Goal: Task Accomplishment & Management: Use online tool/utility

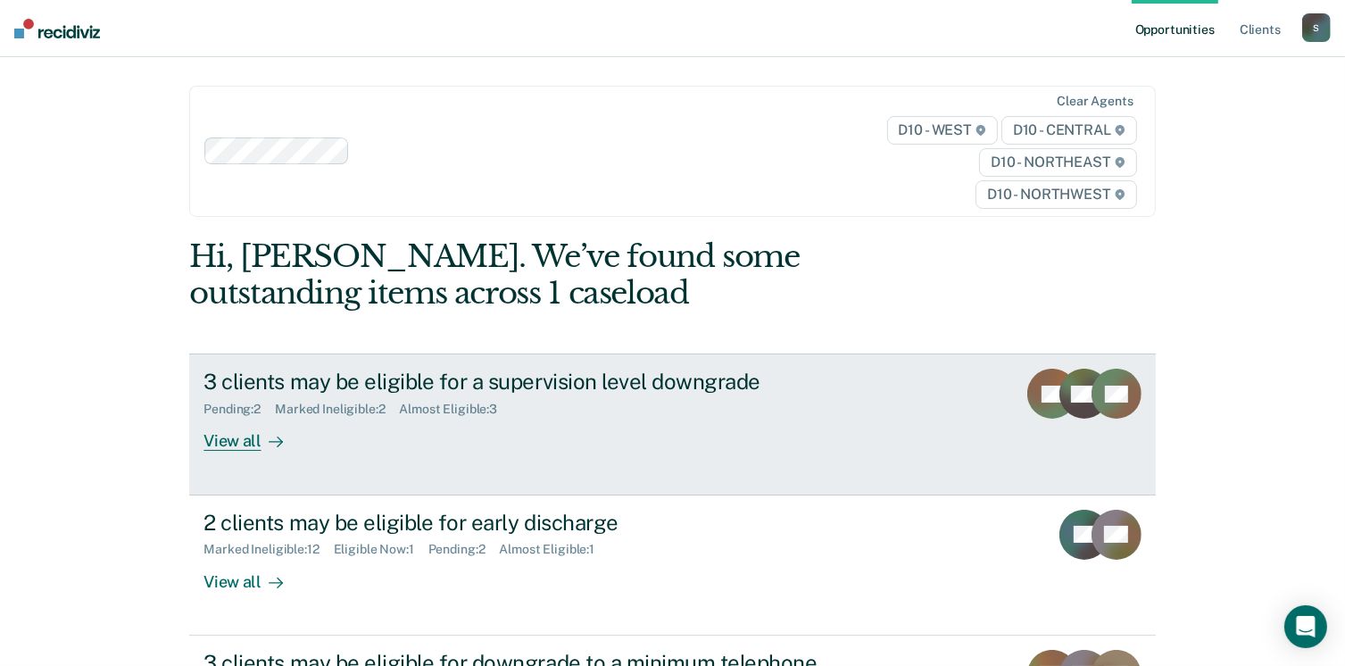
click at [524, 462] on link "3 clients may be eligible for a supervision level downgrade Pending : 2 Marked …" at bounding box center [672, 424] width 966 height 141
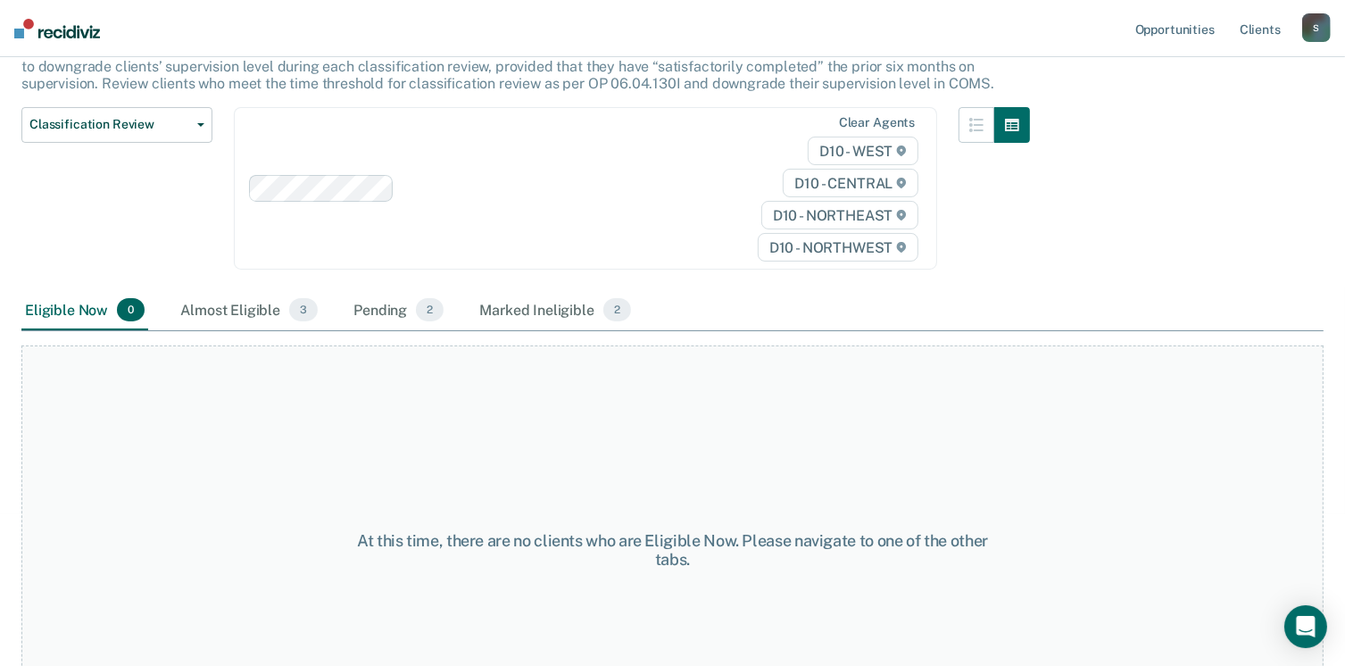
scroll to position [179, 0]
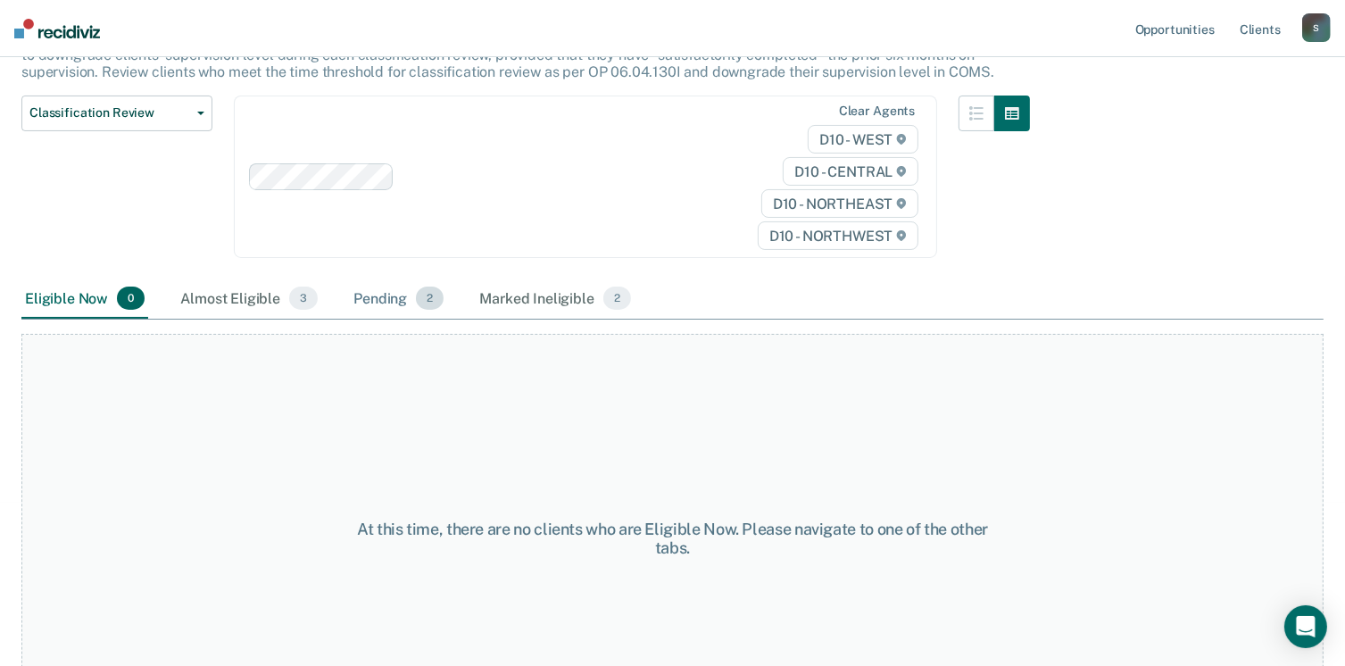
click at [369, 291] on div "Pending 2" at bounding box center [398, 298] width 97 height 39
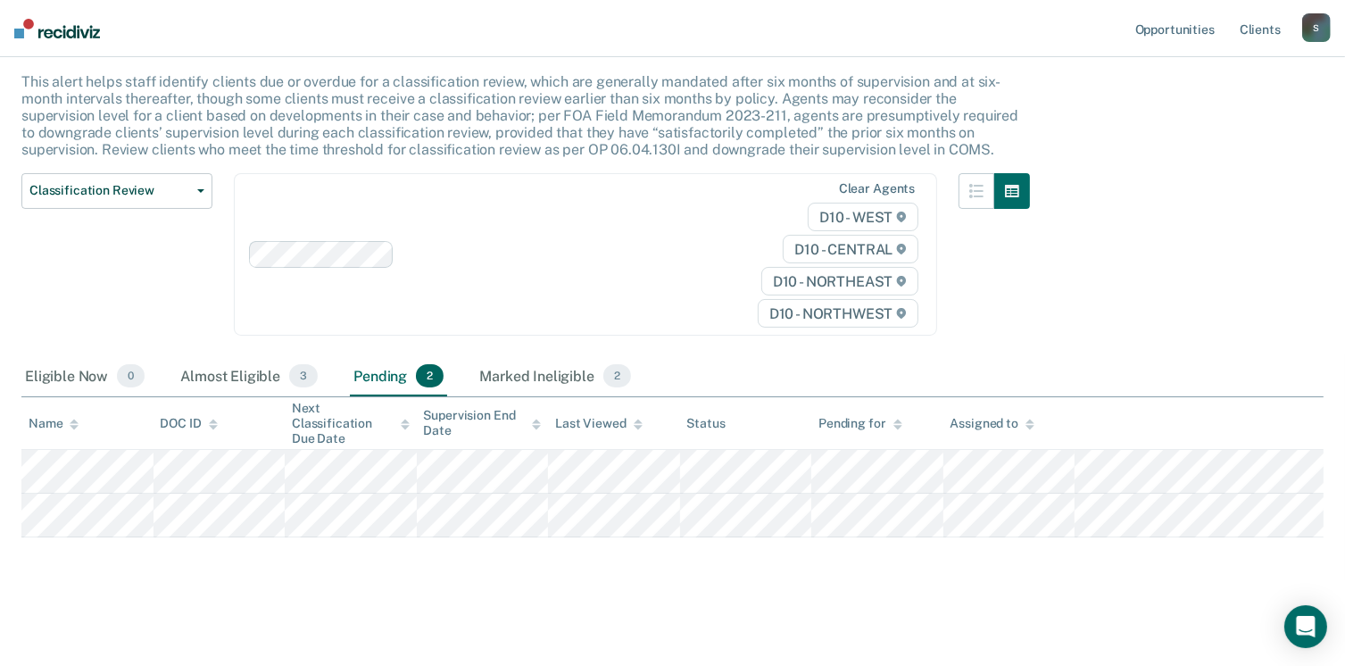
scroll to position [99, 0]
click at [233, 371] on div "Almost Eligible 3" at bounding box center [249, 378] width 145 height 39
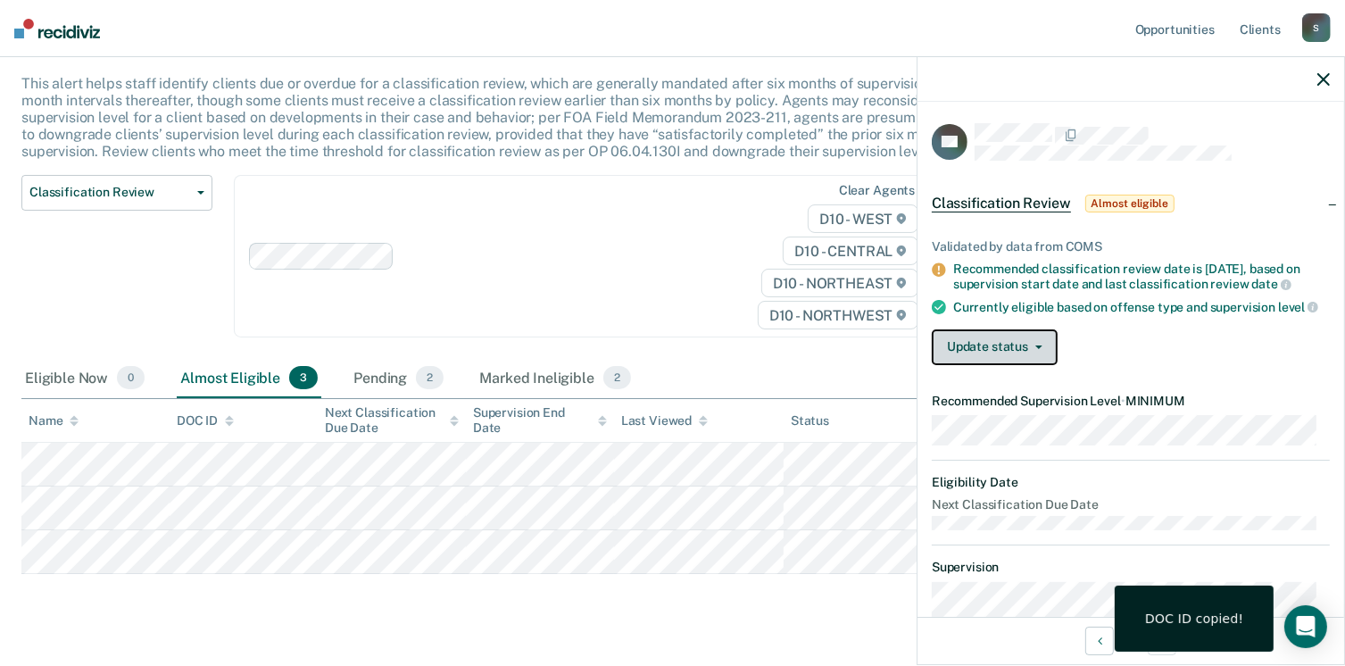
click at [1029, 365] on button "Update status" at bounding box center [995, 347] width 126 height 36
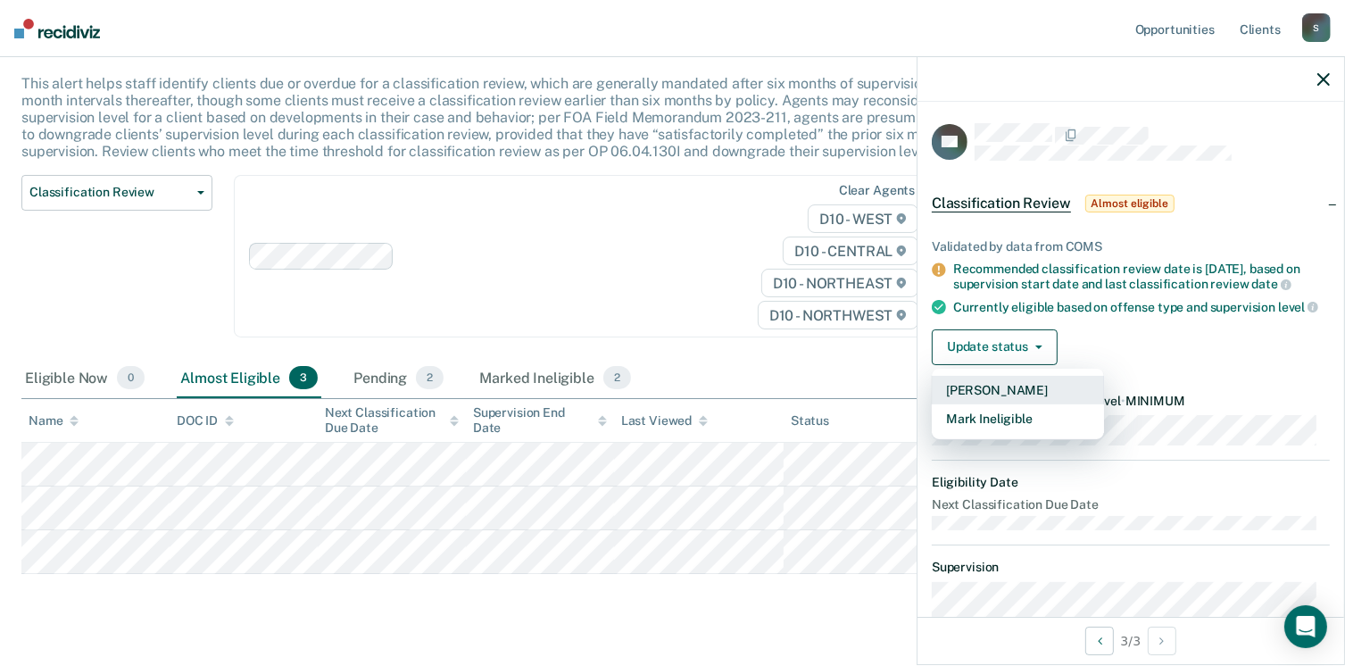
click at [1018, 402] on button "[PERSON_NAME]" at bounding box center [1018, 390] width 172 height 29
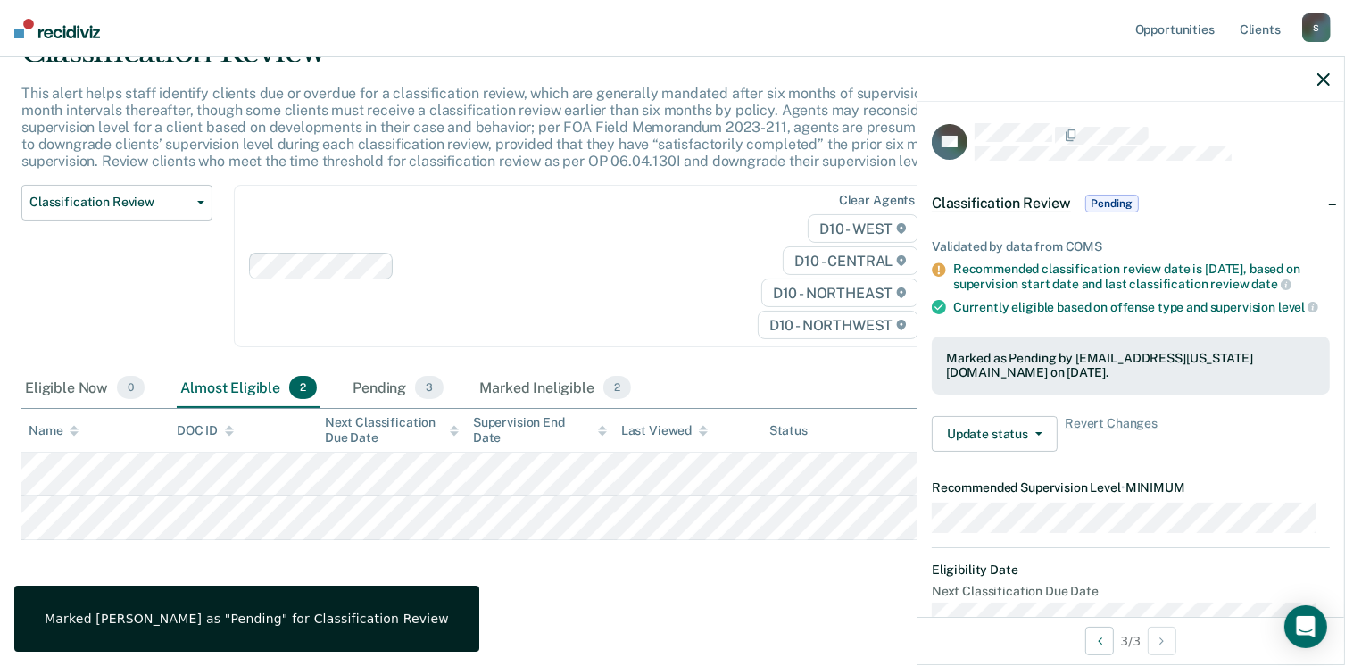
click at [580, 571] on div "Classification Review This alert helps staff identify clients due or overdue fo…" at bounding box center [672, 313] width 1303 height 558
click at [361, 390] on div "Pending 3" at bounding box center [398, 388] width 98 height 39
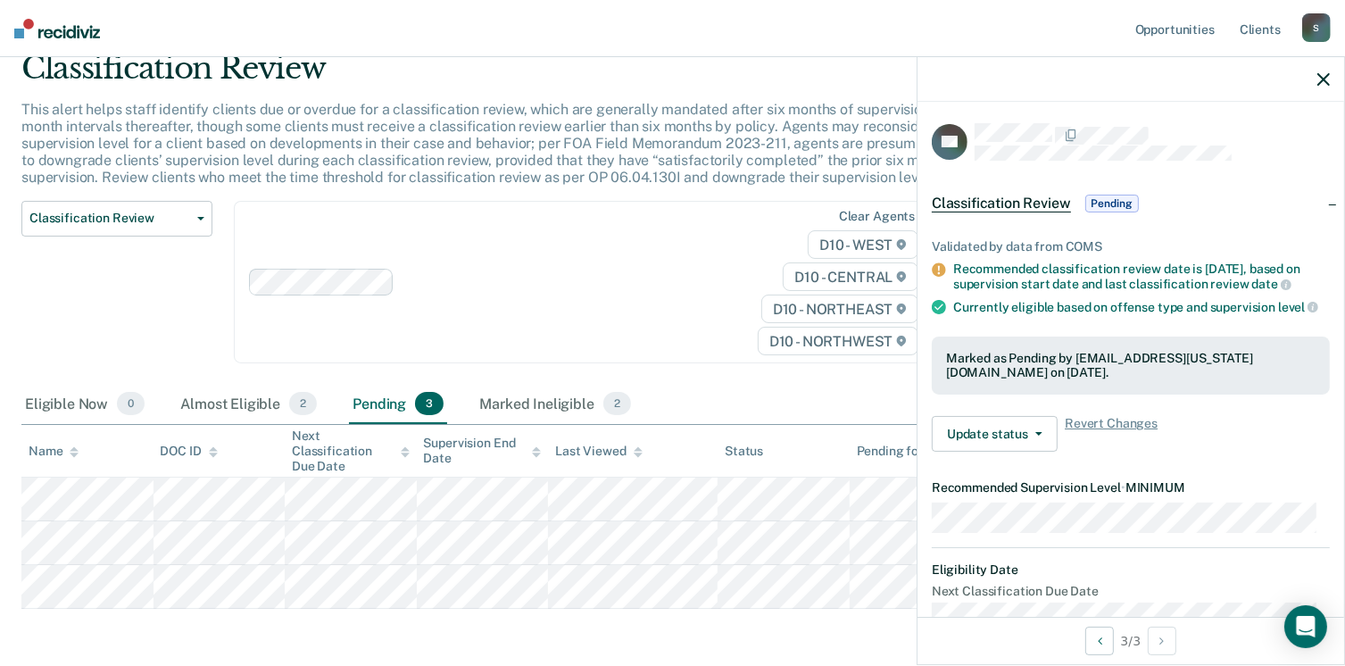
scroll to position [0, 0]
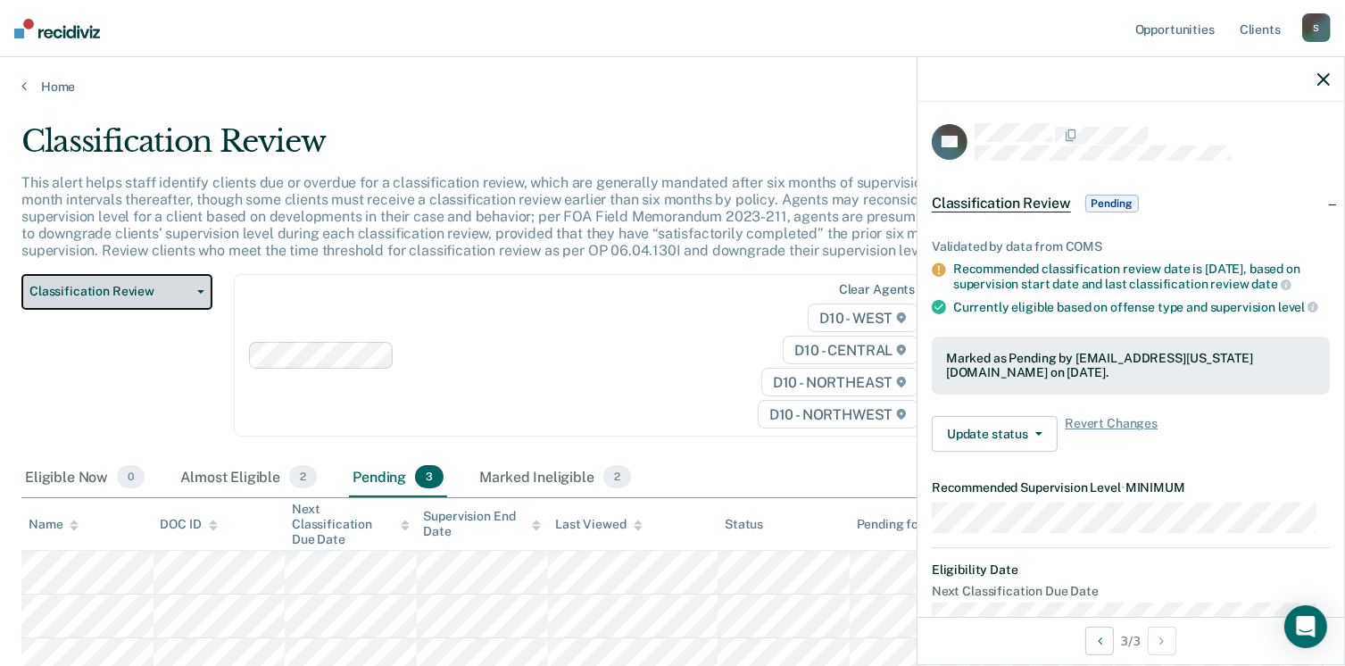
click at [154, 296] on span "Classification Review" at bounding box center [109, 291] width 161 height 15
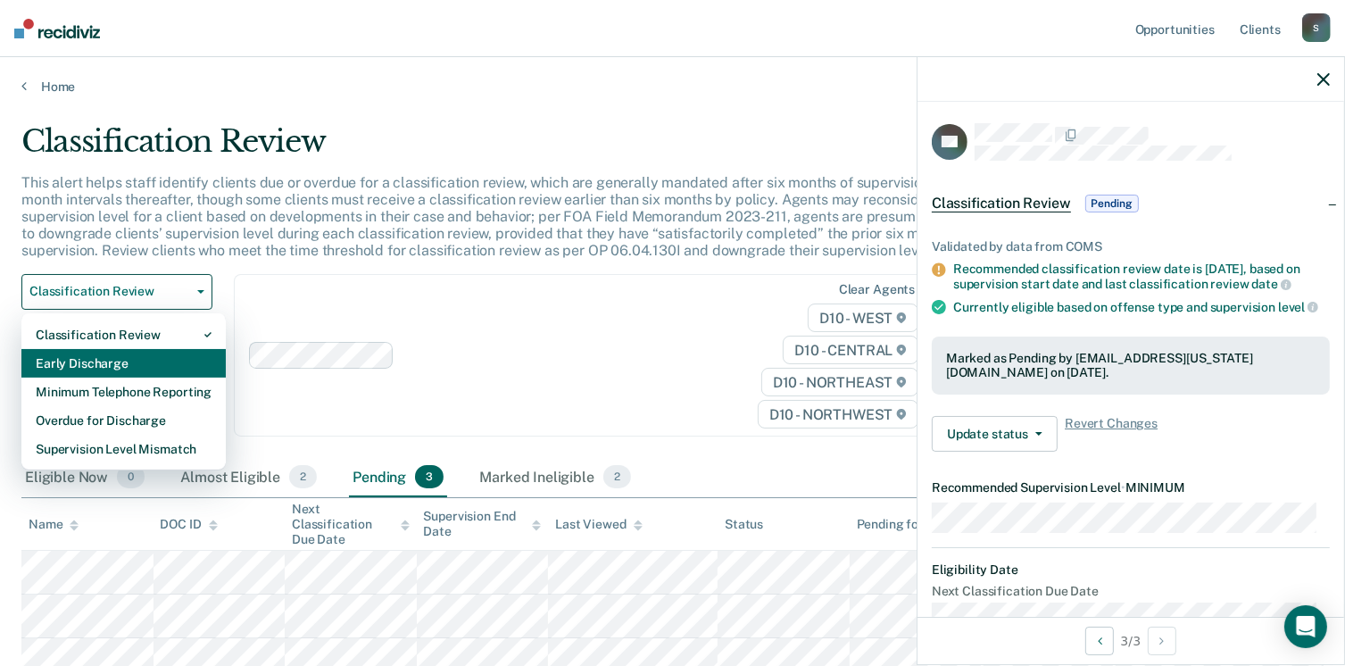
click at [143, 357] on div "Early Discharge" at bounding box center [124, 363] width 176 height 29
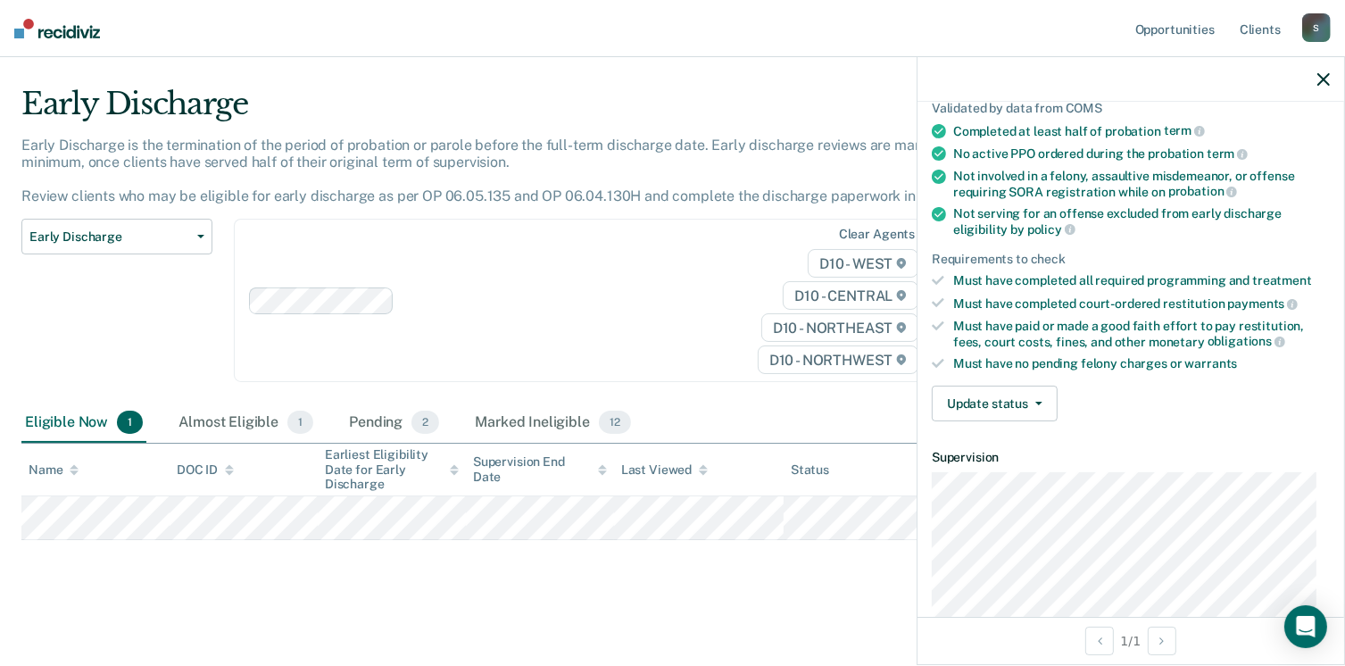
scroll to position [179, 0]
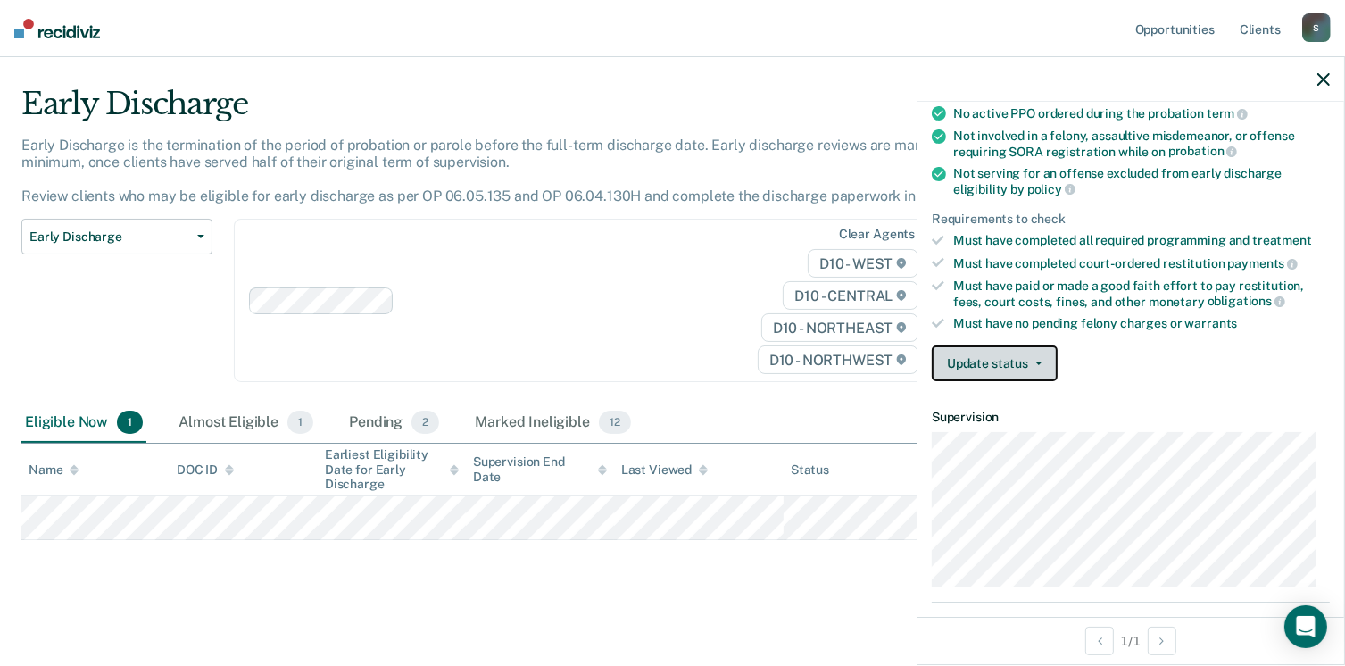
click at [1020, 362] on button "Update status" at bounding box center [995, 364] width 126 height 36
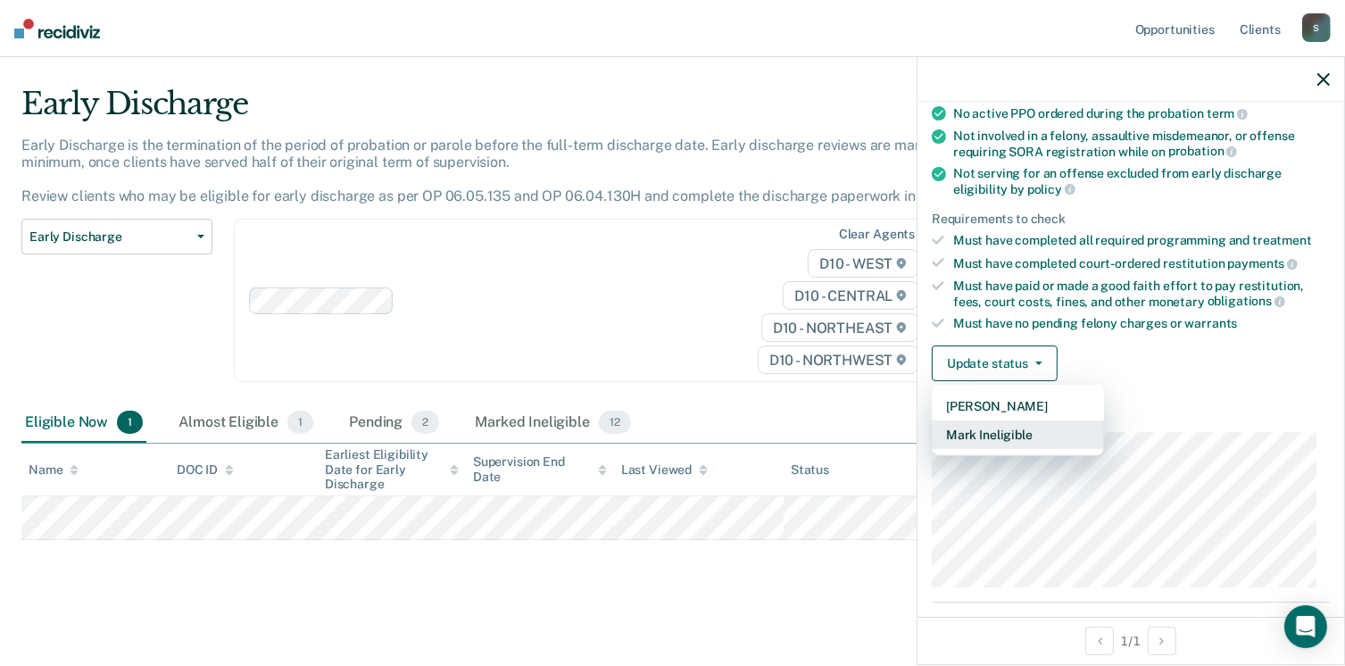
click at [987, 436] on button "Mark Ineligible" at bounding box center [1018, 435] width 172 height 29
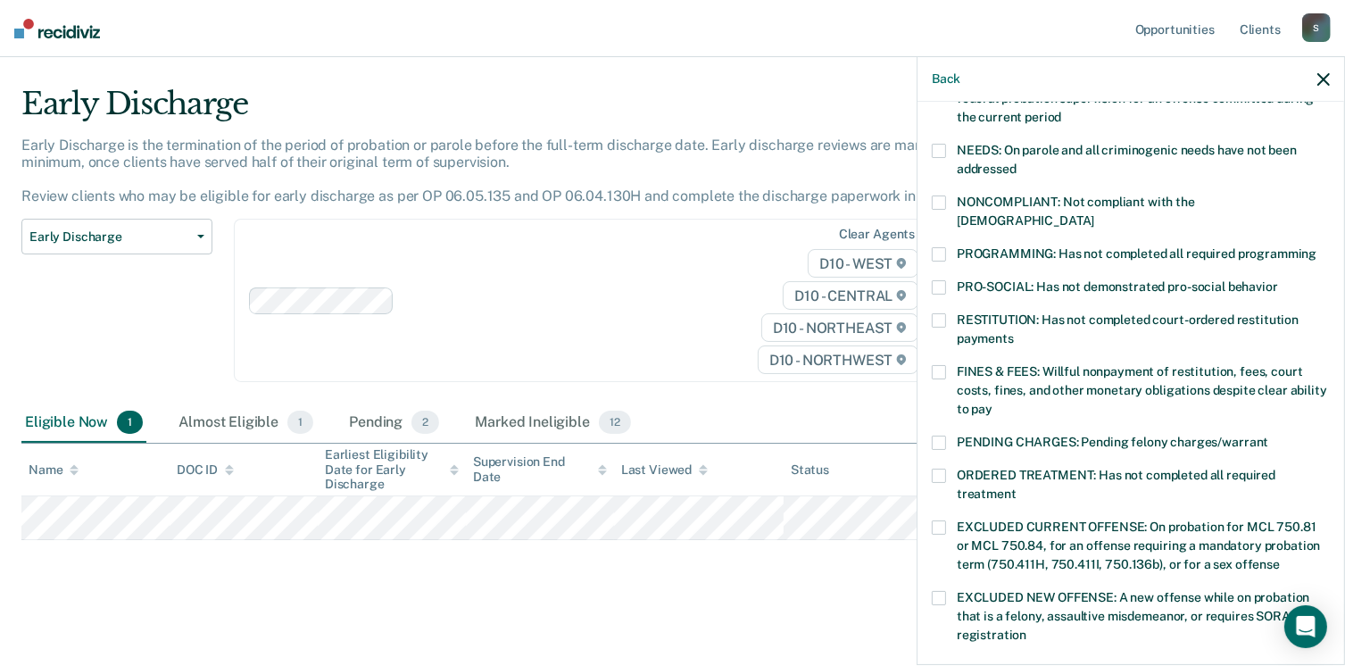
scroll to position [357, 0]
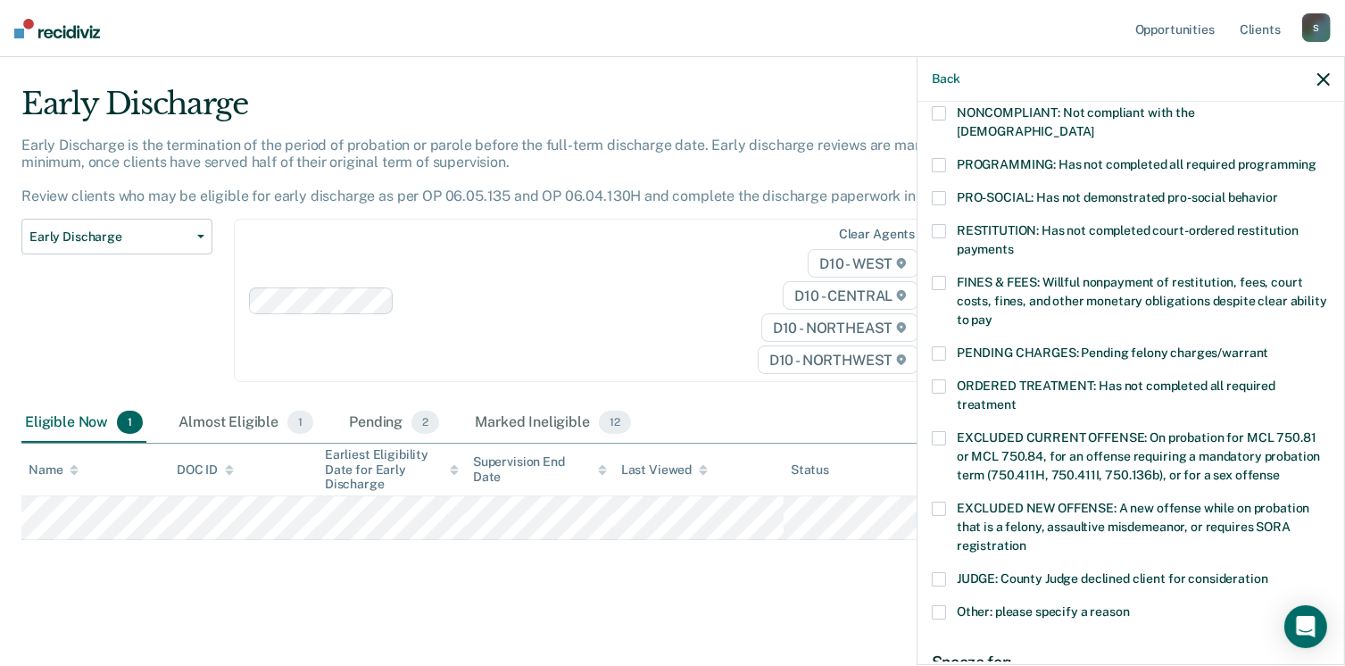
click at [960, 157] on span "PROGRAMMING: Has not completed all required programming" at bounding box center [1137, 164] width 360 height 14
click at [1317, 158] on input "PROGRAMMING: Has not completed all required programming" at bounding box center [1317, 158] width 0 height 0
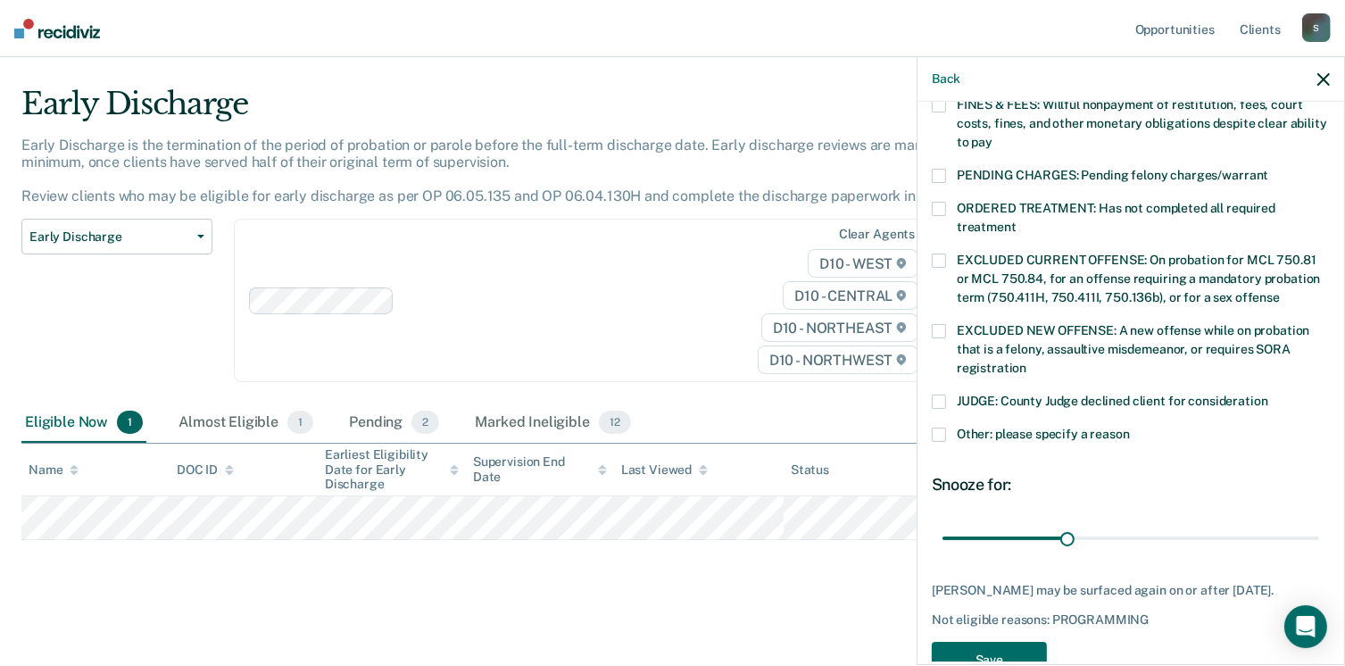
scroll to position [536, 0]
click at [1020, 641] on button "Save" at bounding box center [989, 659] width 115 height 37
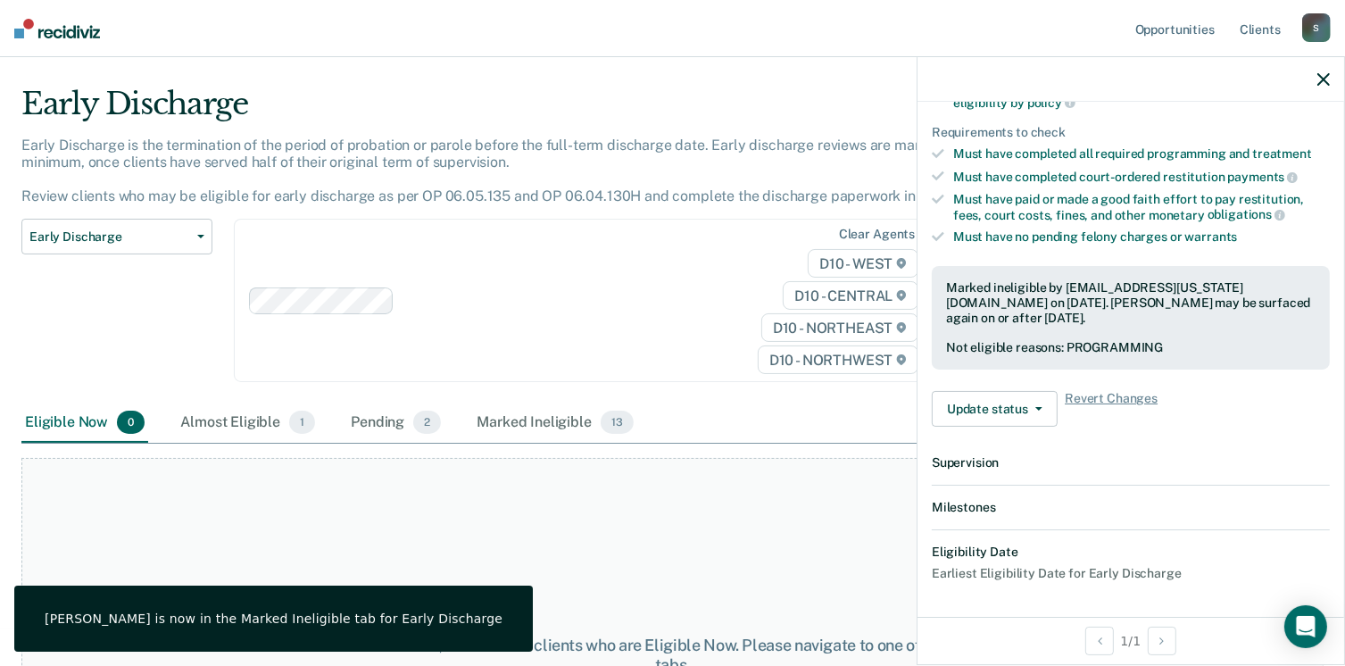
scroll to position [462, 0]
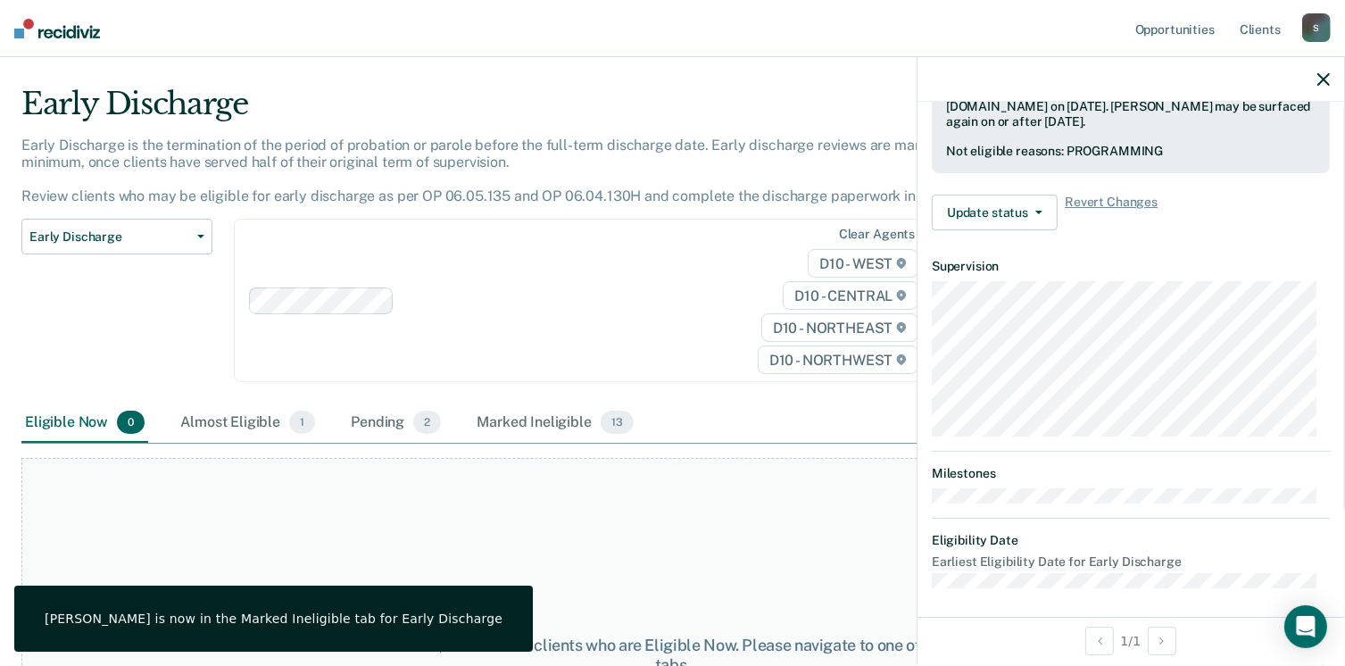
click at [179, 313] on div "Early Discharge Classification Review Early Discharge Minimum Telephone Reporti…" at bounding box center [116, 311] width 191 height 185
click at [167, 248] on button "Early Discharge" at bounding box center [116, 237] width 191 height 36
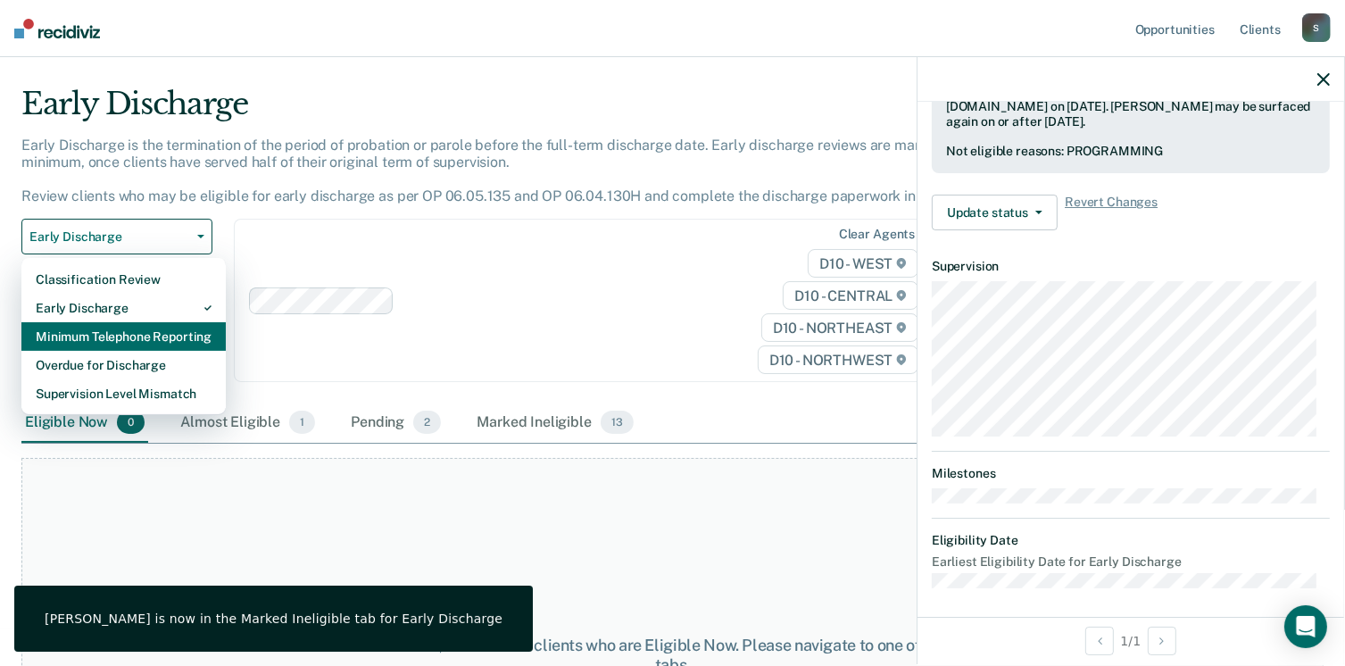
click at [146, 341] on div "Minimum Telephone Reporting" at bounding box center [124, 336] width 176 height 29
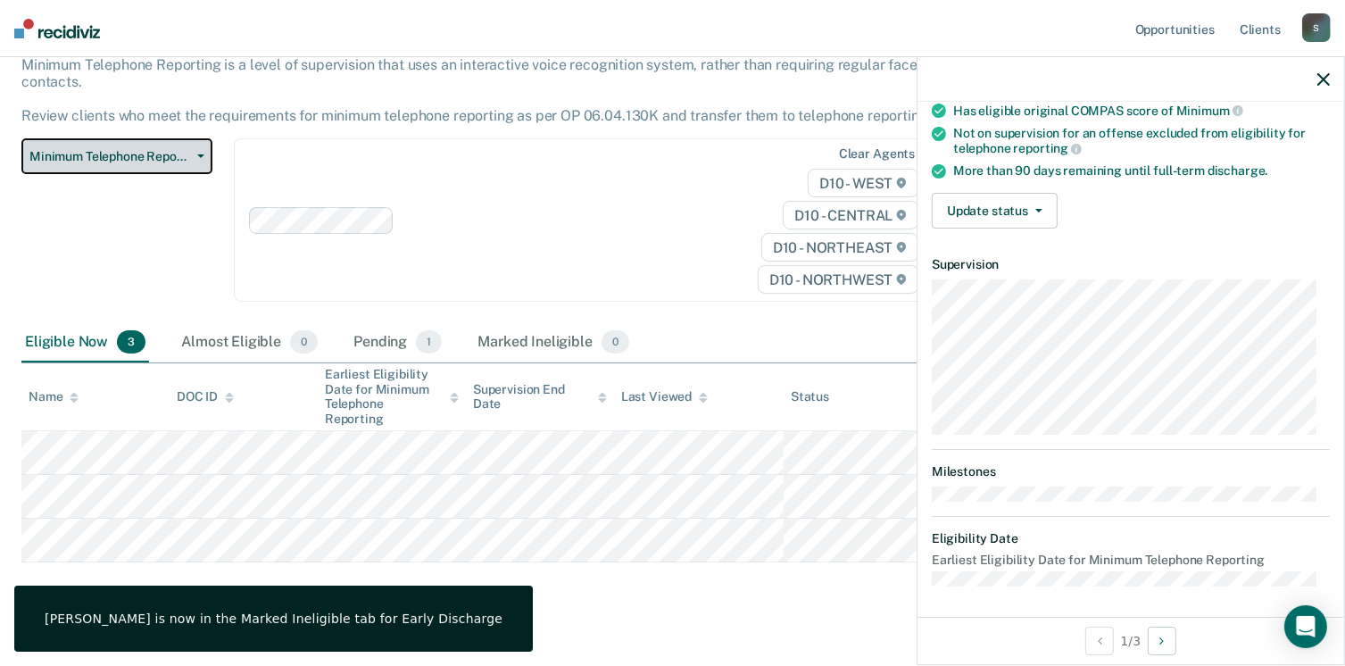
scroll to position [123, 0]
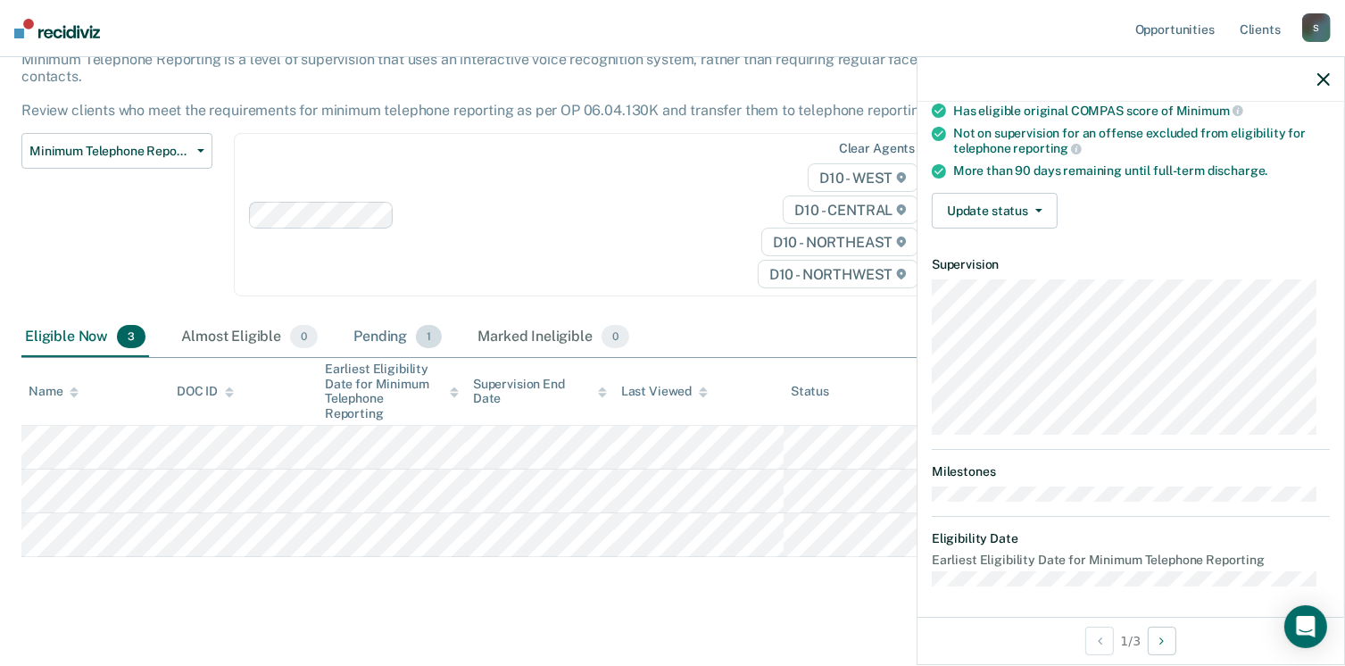
click at [366, 318] on div "Pending 1" at bounding box center [398, 337] width 96 height 39
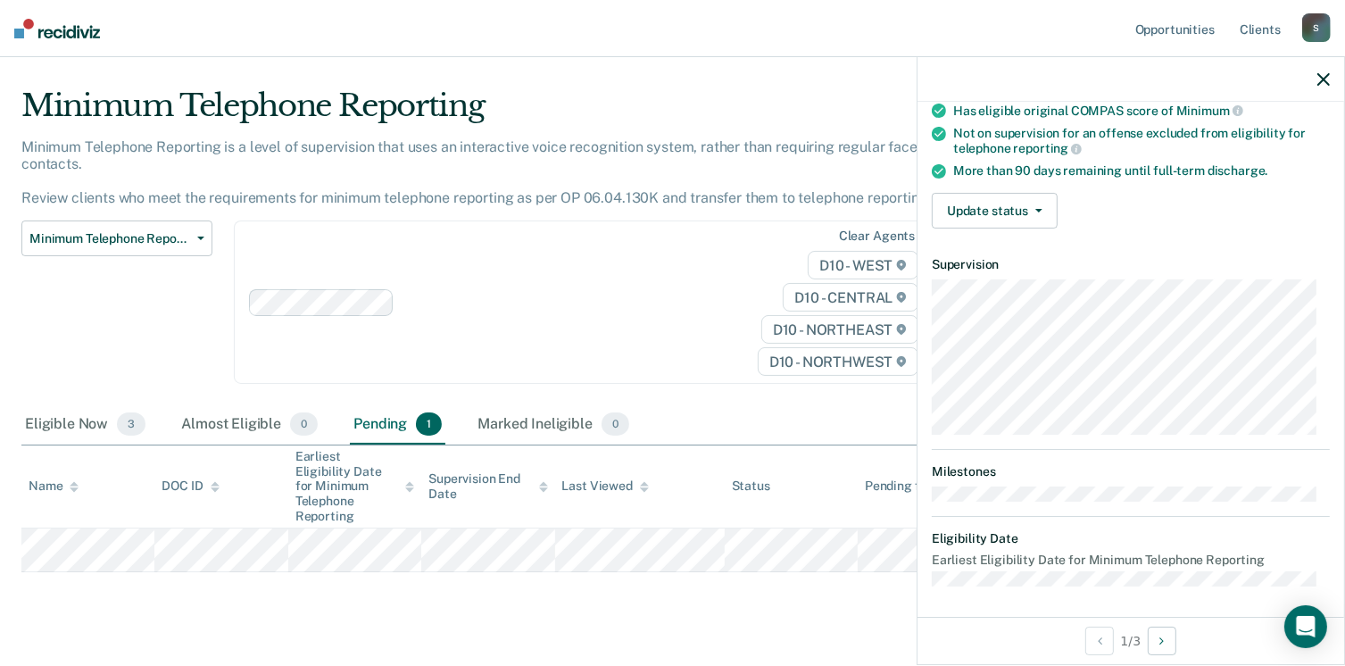
scroll to position [50, 0]
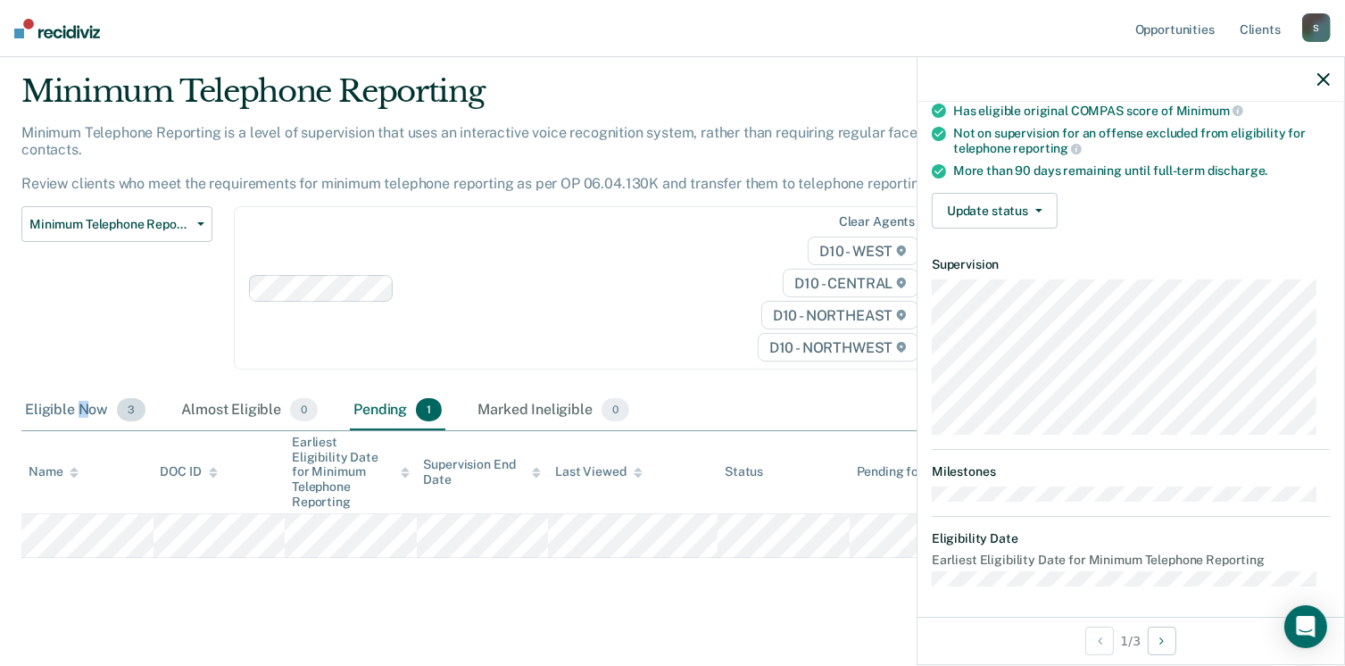
click at [83, 394] on div "Eligible Now 3" at bounding box center [85, 410] width 128 height 39
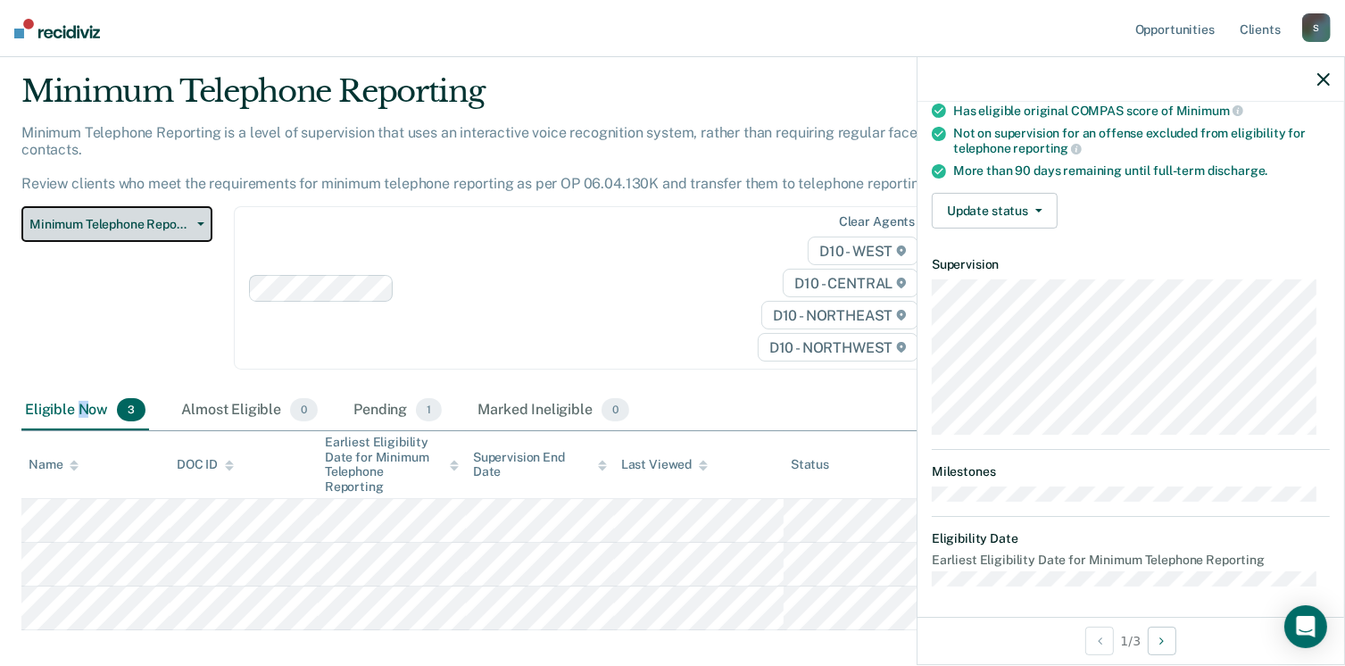
drag, startPoint x: 83, startPoint y: 394, endPoint x: 176, endPoint y: 210, distance: 206.0
click at [176, 217] on span "Minimum Telephone Reporting" at bounding box center [109, 224] width 161 height 15
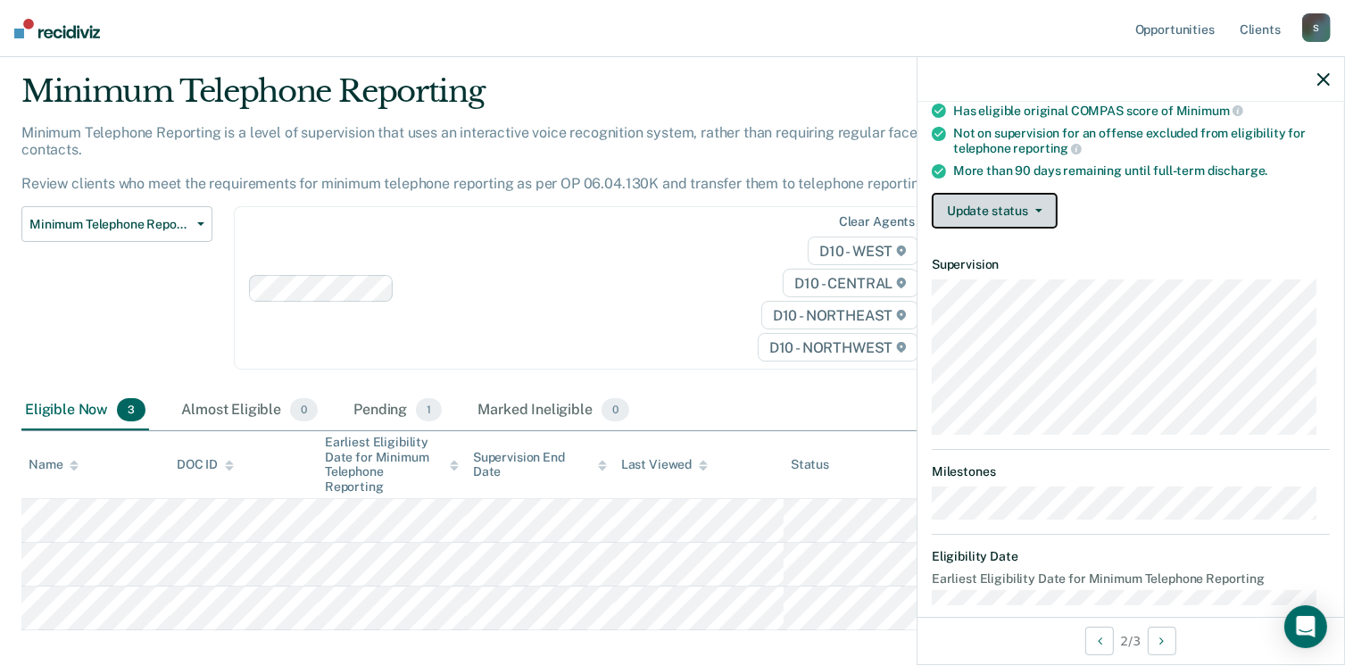
click at [961, 221] on button "Update status" at bounding box center [995, 211] width 126 height 36
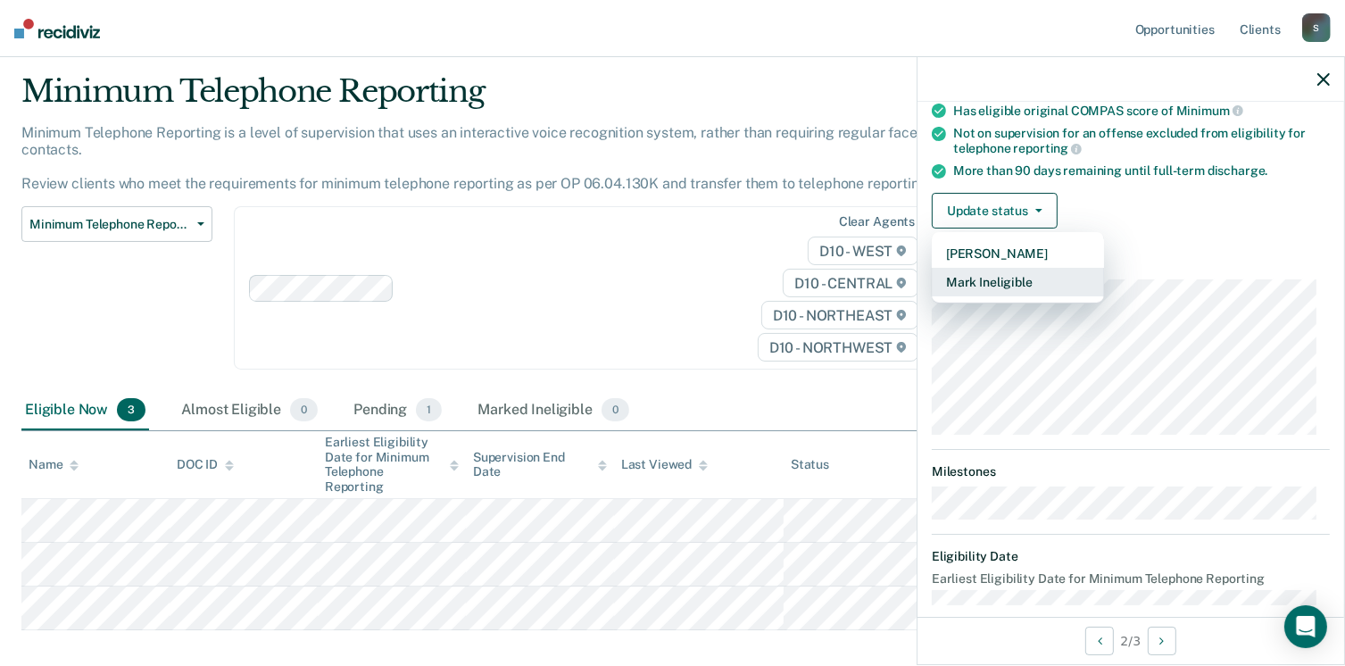
click at [993, 274] on button "Mark Ineligible" at bounding box center [1018, 282] width 172 height 29
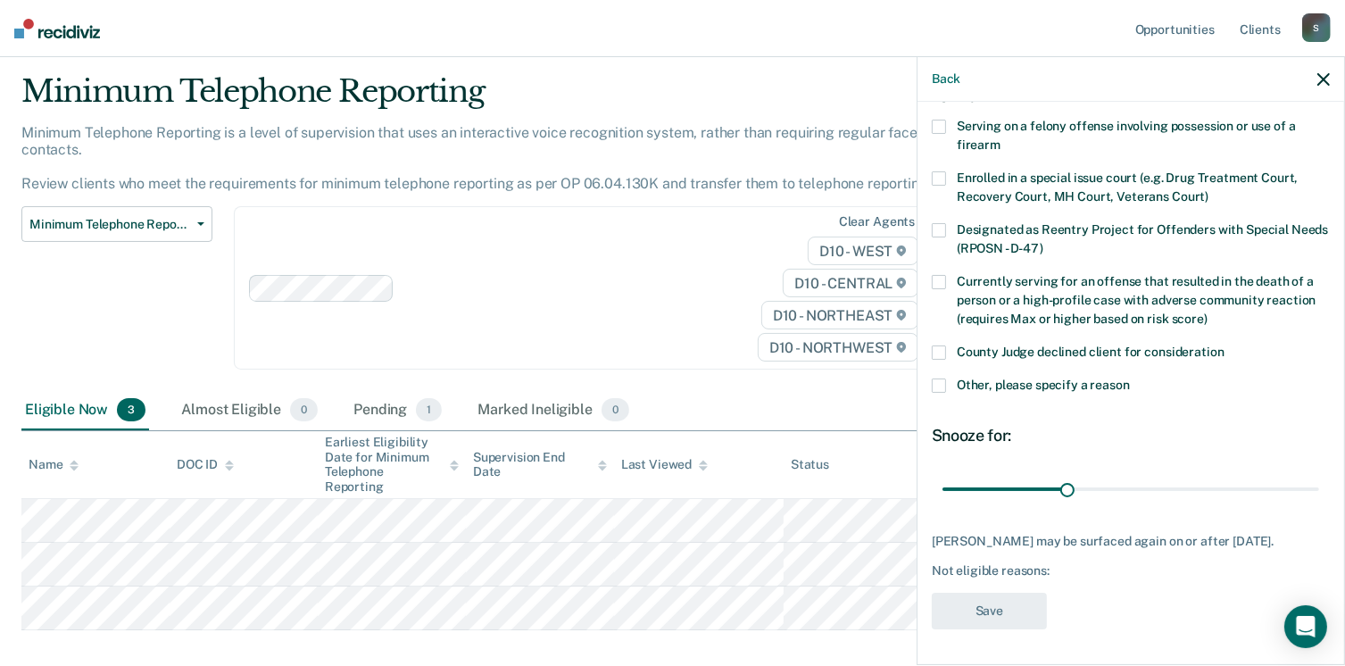
click at [937, 346] on span at bounding box center [939, 353] width 14 height 14
click at [1225, 346] on input "County Judge declined client for consideration" at bounding box center [1225, 346] width 0 height 0
click at [987, 607] on button "Save" at bounding box center [989, 611] width 115 height 37
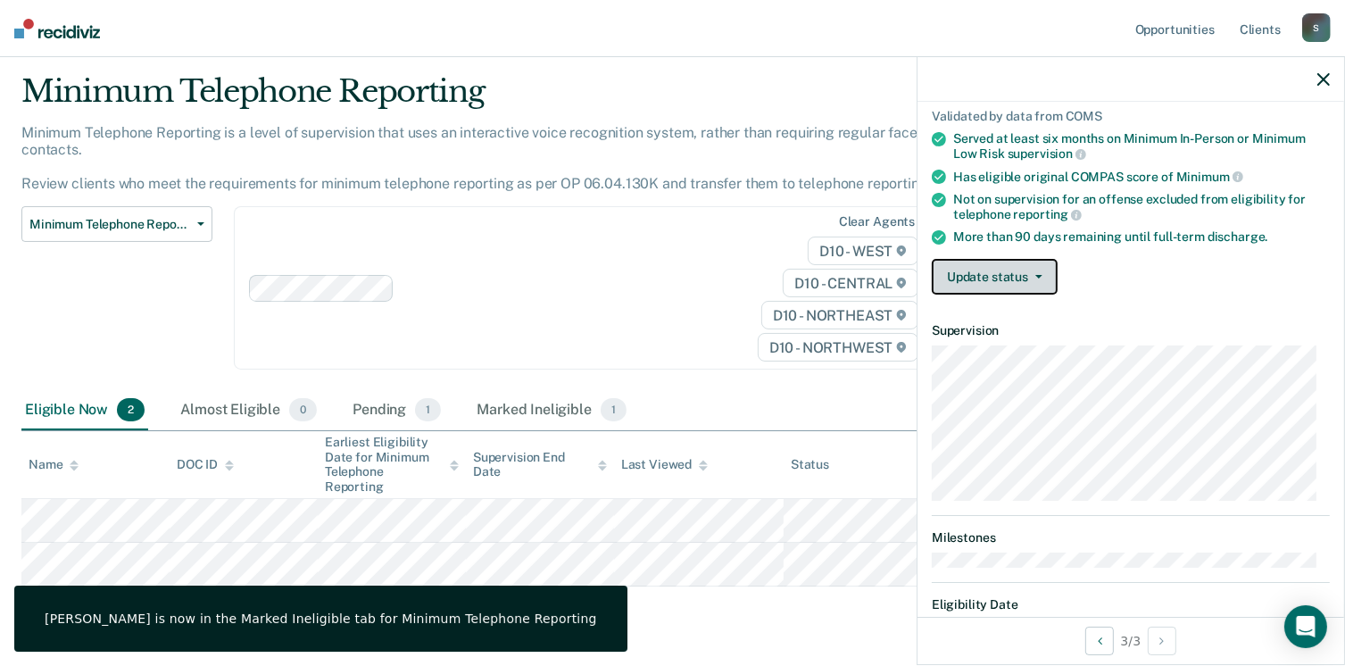
click at [1020, 277] on button "Update status" at bounding box center [995, 277] width 126 height 36
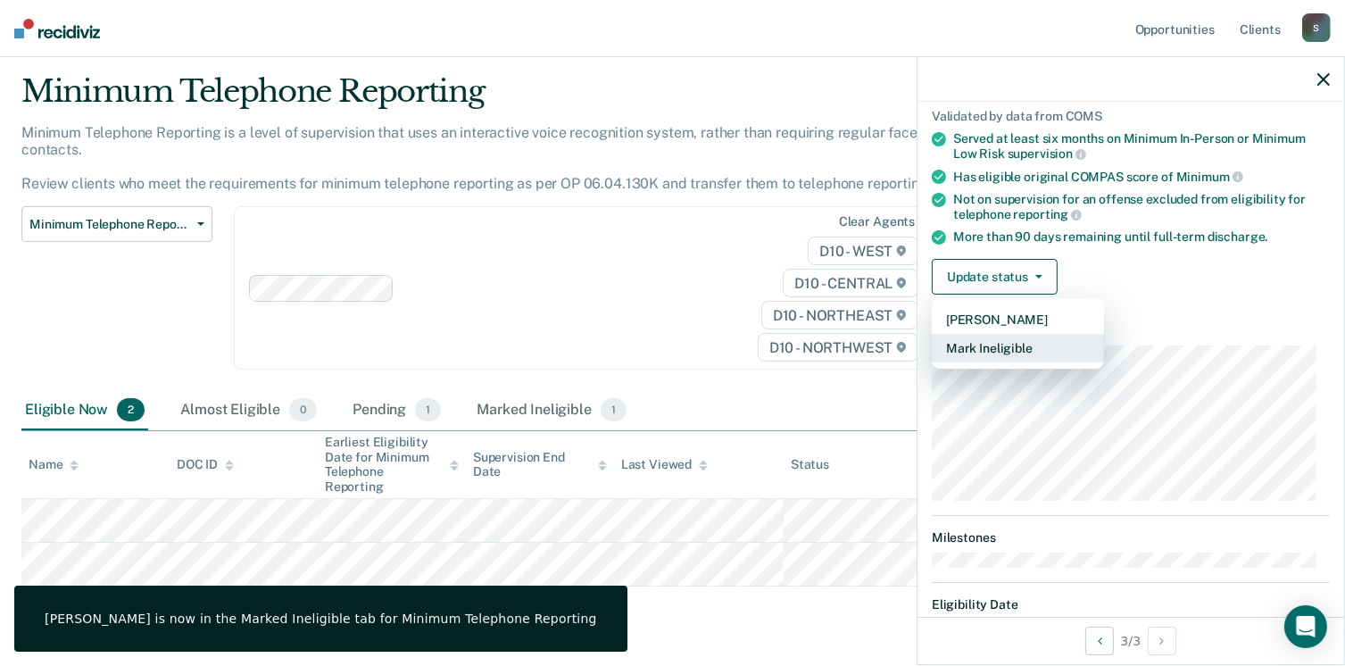
click at [1012, 337] on button "Mark Ineligible" at bounding box center [1018, 348] width 172 height 29
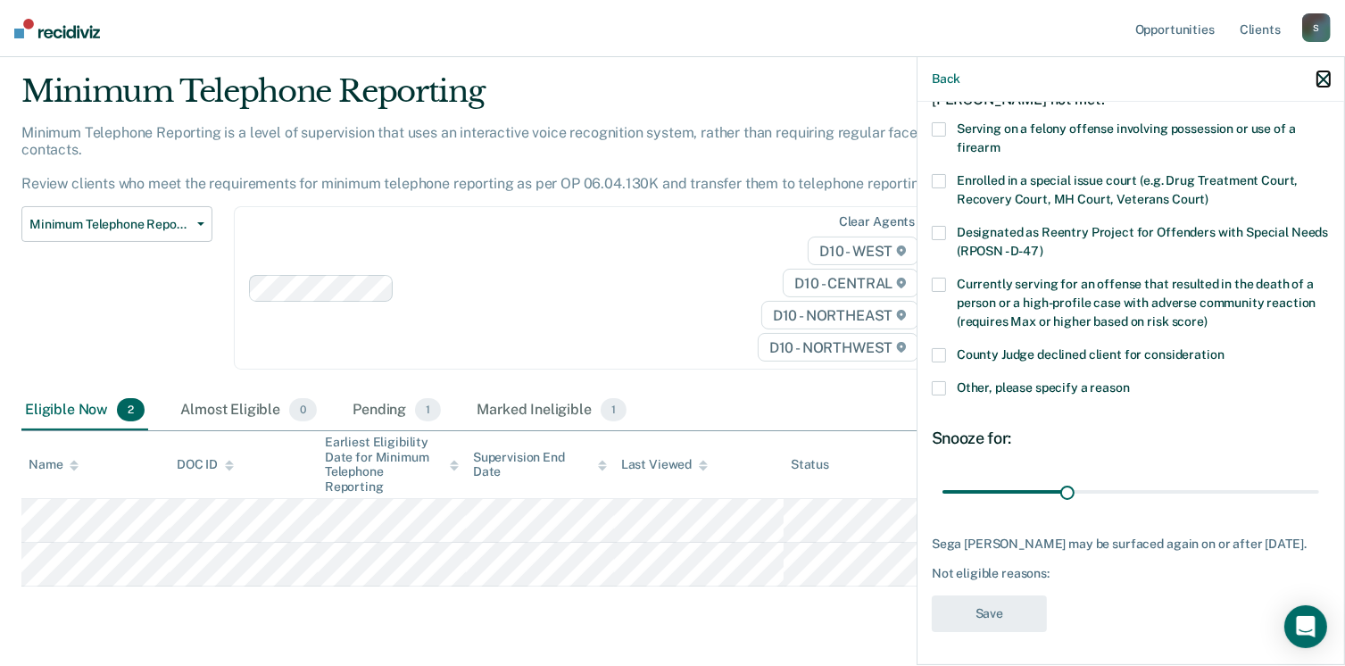
click at [1321, 83] on icon "button" at bounding box center [1324, 79] width 12 height 12
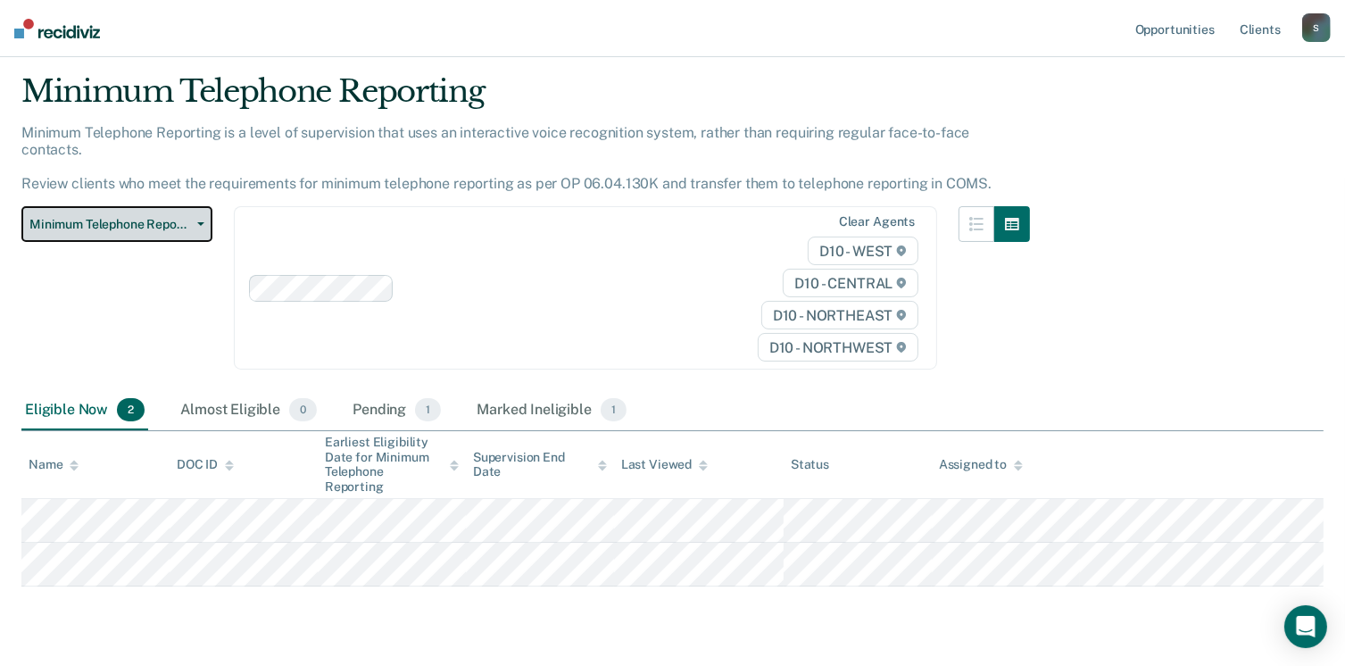
drag, startPoint x: 187, startPoint y: 205, endPoint x: 198, endPoint y: 208, distance: 11.0
click at [200, 208] on button "Minimum Telephone Reporting" at bounding box center [116, 224] width 191 height 36
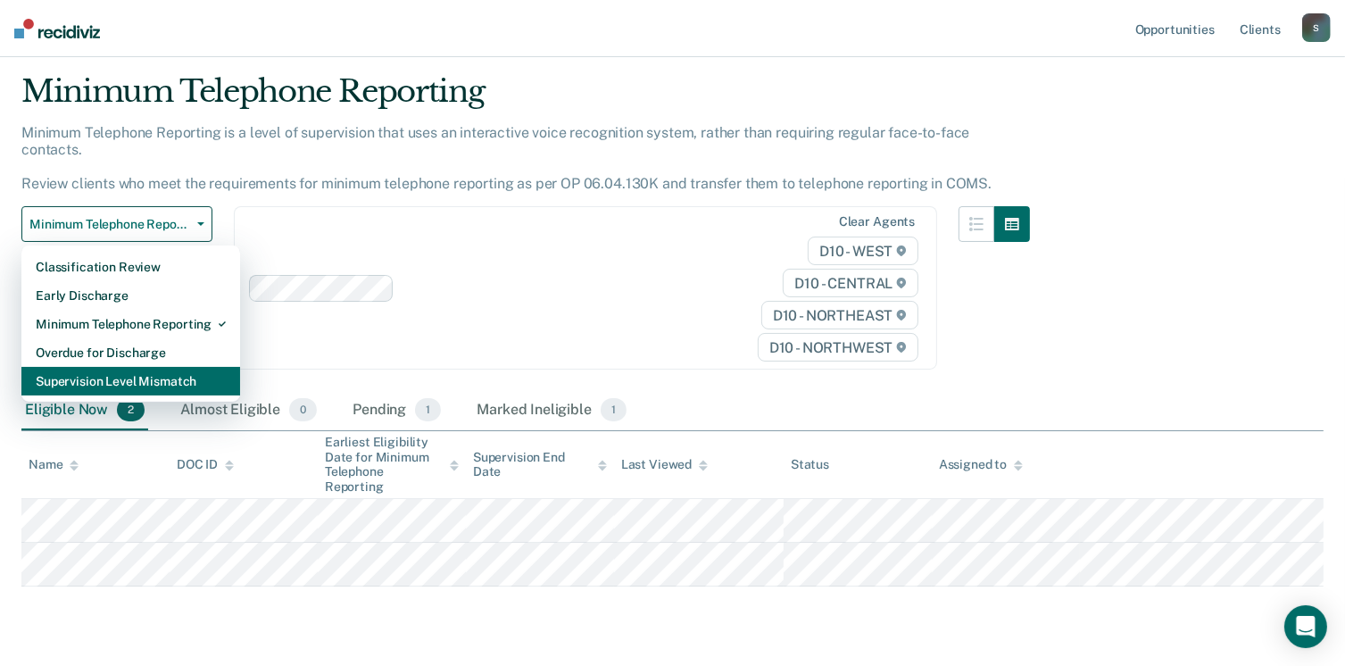
click at [100, 367] on div "Supervision Level Mismatch" at bounding box center [131, 381] width 190 height 29
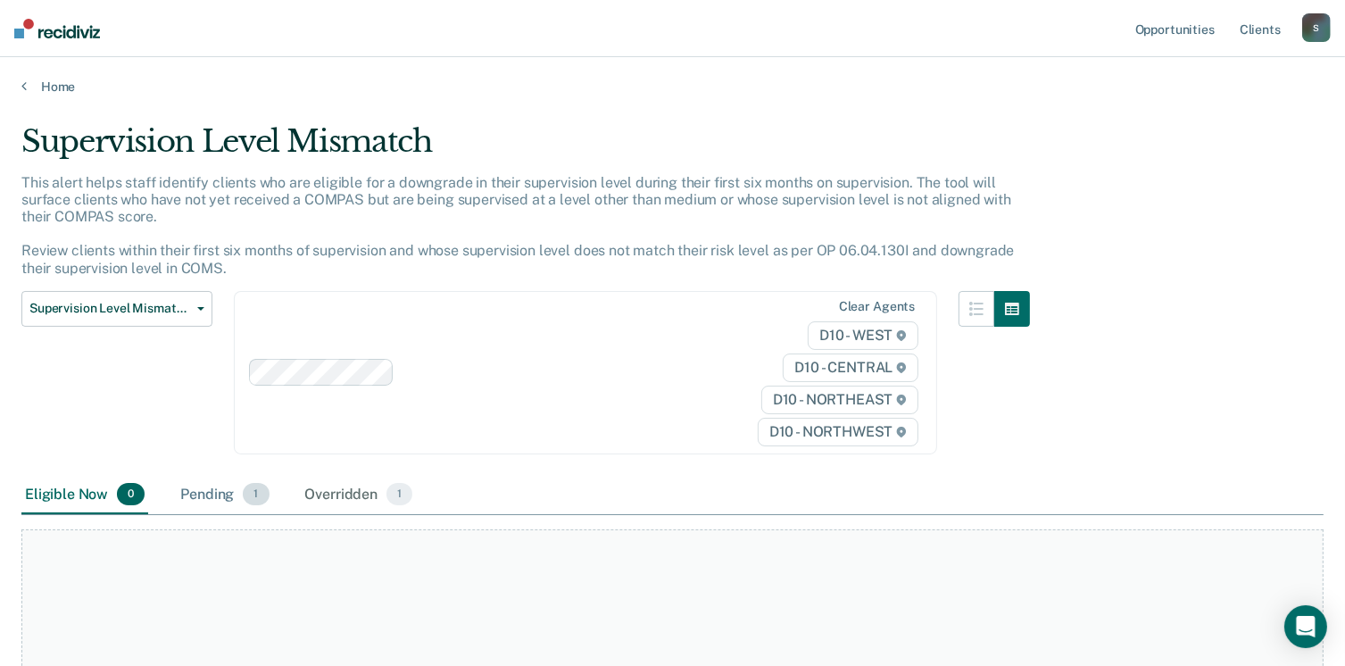
click at [220, 504] on div "Pending 1" at bounding box center [225, 495] width 96 height 39
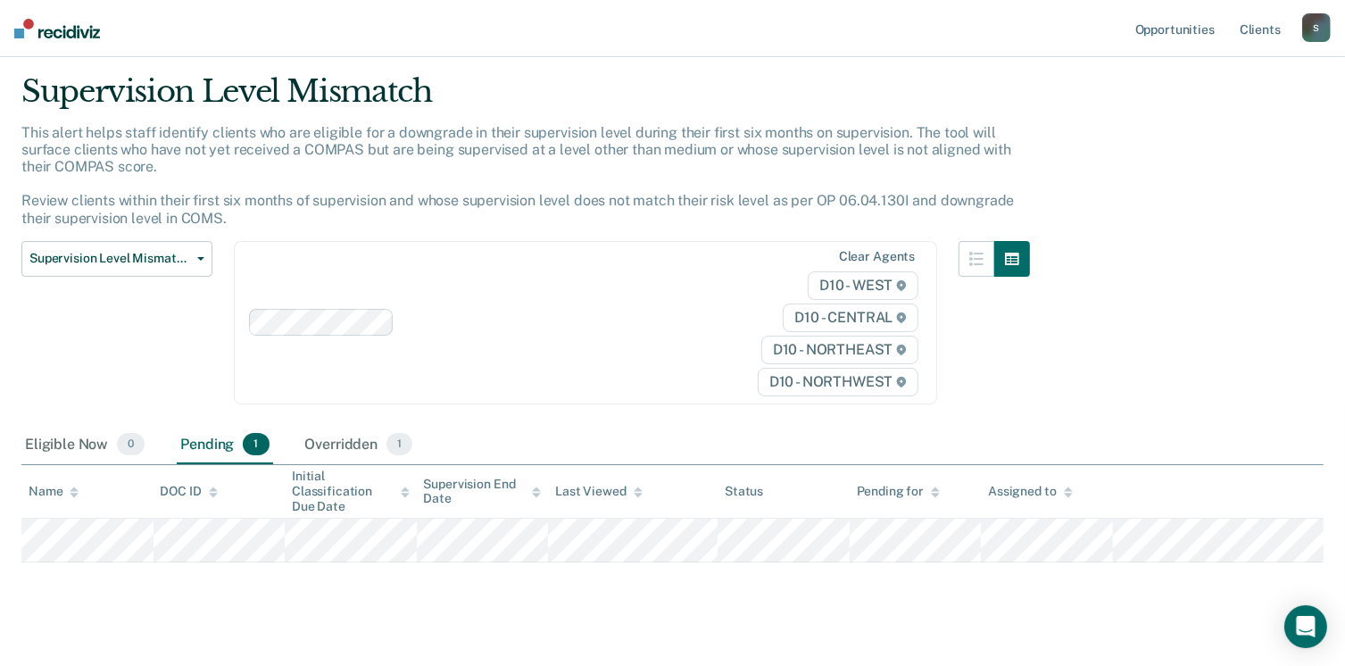
scroll to position [71, 0]
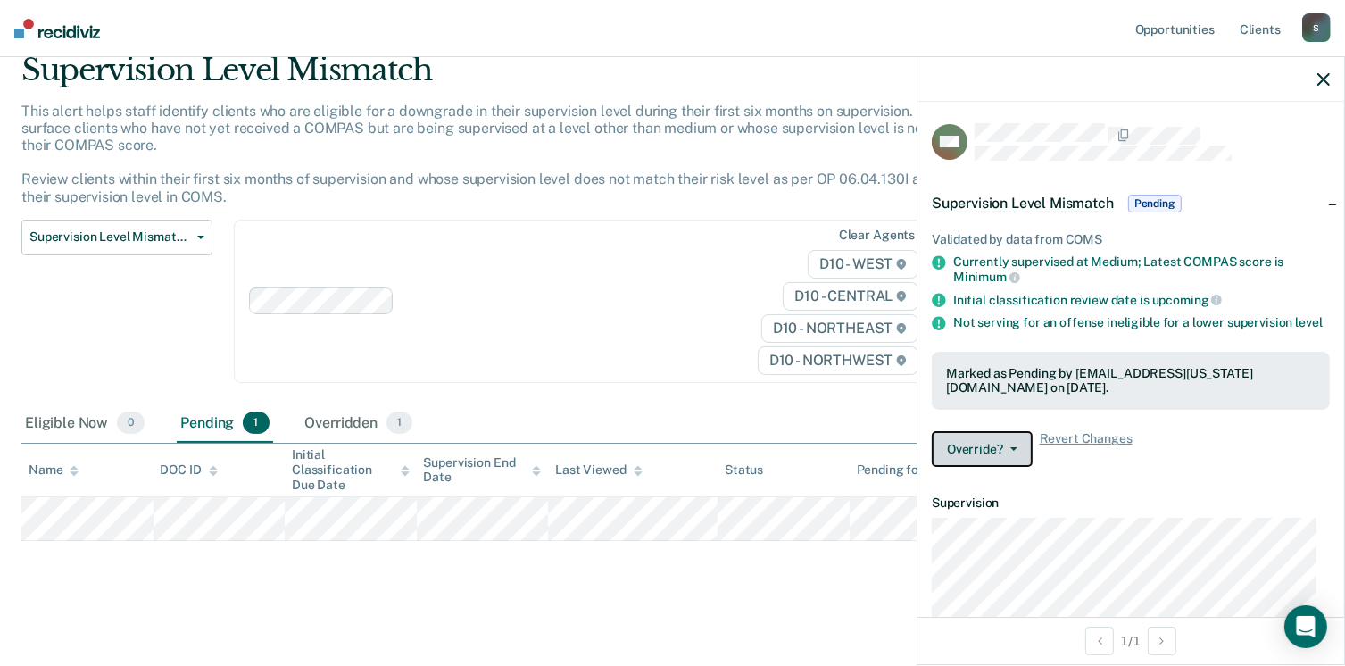
click at [974, 458] on button "Override?" at bounding box center [982, 449] width 101 height 36
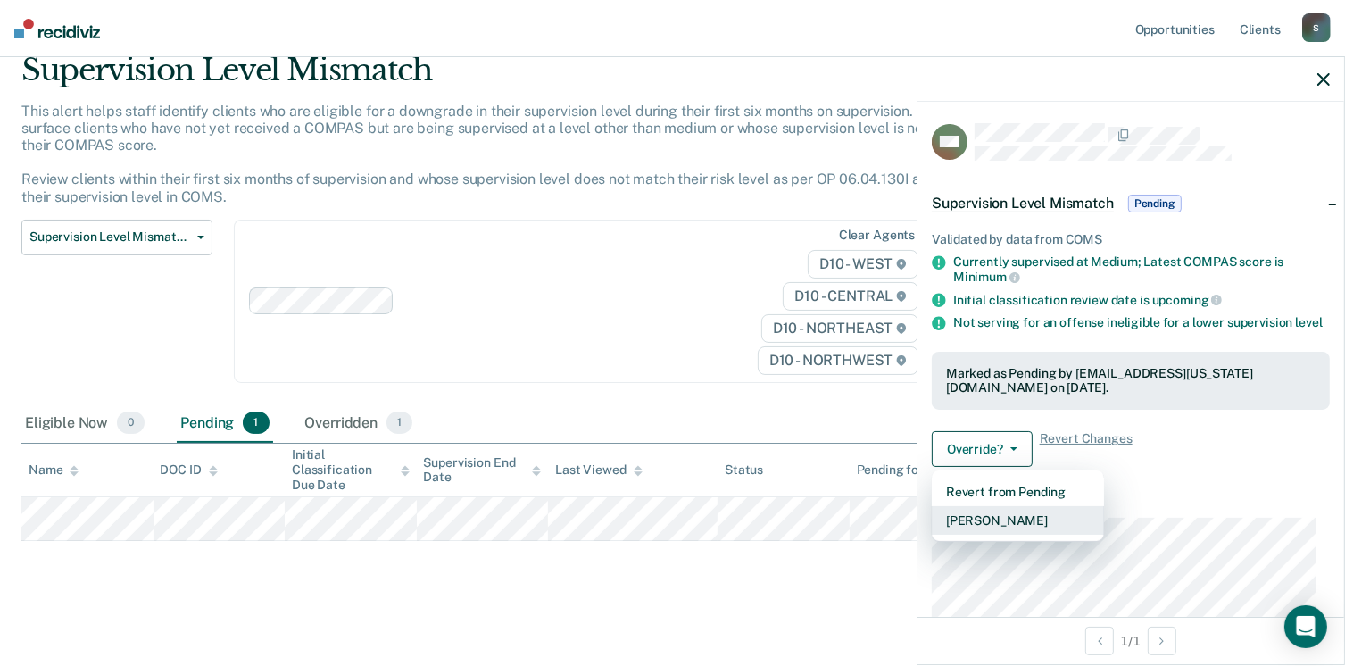
click at [1001, 529] on button "Mark Overridden" at bounding box center [1018, 520] width 172 height 29
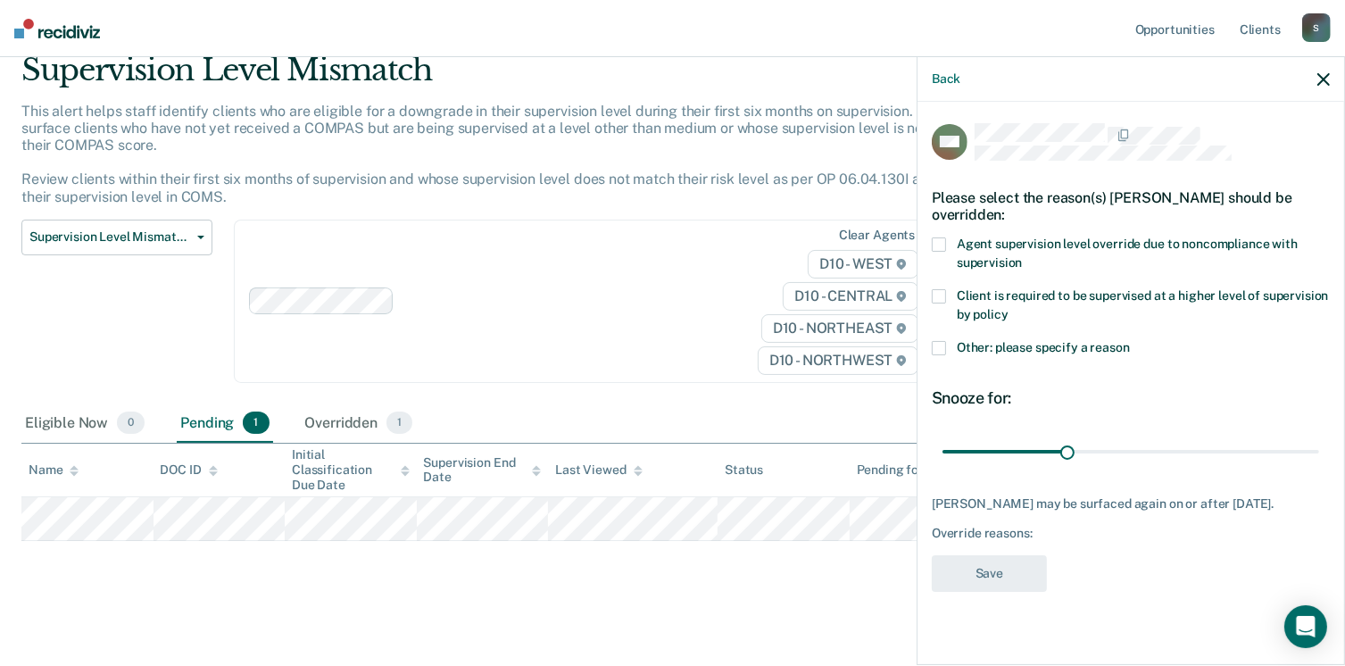
click at [936, 249] on span at bounding box center [939, 244] width 14 height 14
click at [1022, 256] on input "Agent supervision level override due to noncompliance with supervision" at bounding box center [1022, 256] width 0 height 0
drag, startPoint x: 977, startPoint y: 566, endPoint x: 972, endPoint y: 557, distance: 10.0
click at [975, 558] on div "MC Please select the reason(s) Morgan Couvillion should be overridden: Agent su…" at bounding box center [1131, 362] width 398 height 479
drag, startPoint x: 972, startPoint y: 557, endPoint x: 965, endPoint y: 573, distance: 17.6
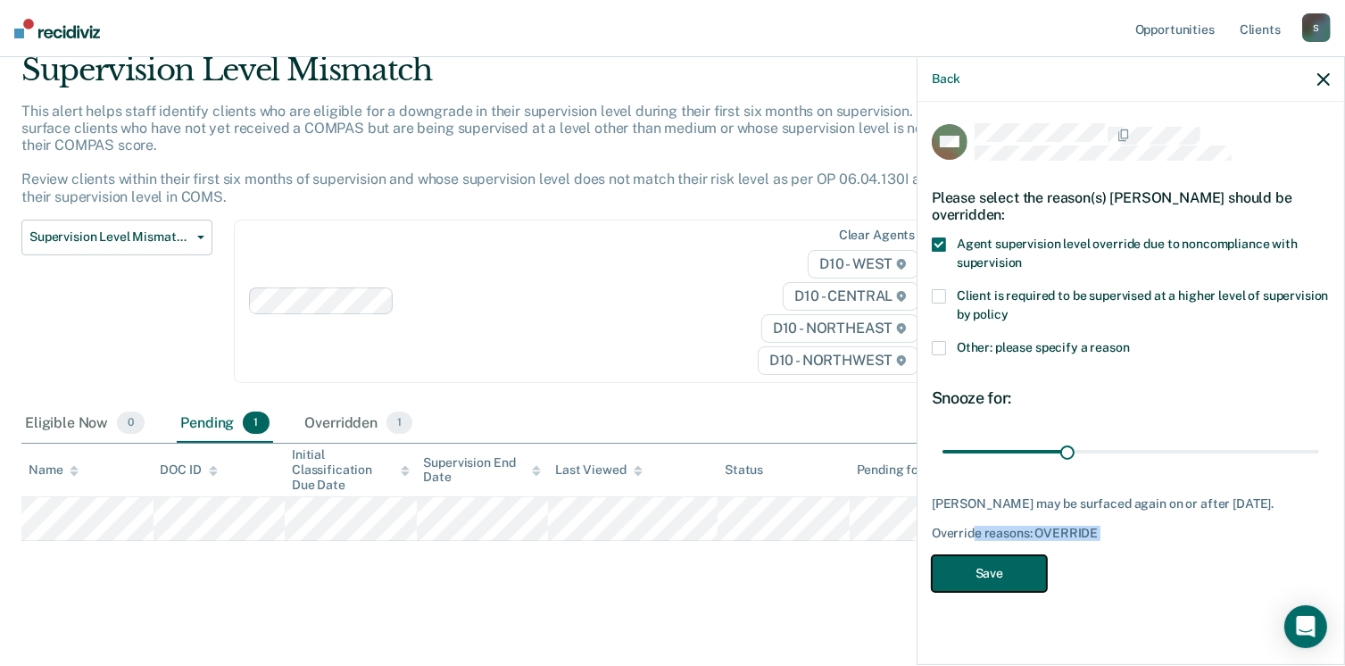
click at [965, 573] on button "Save" at bounding box center [989, 573] width 115 height 37
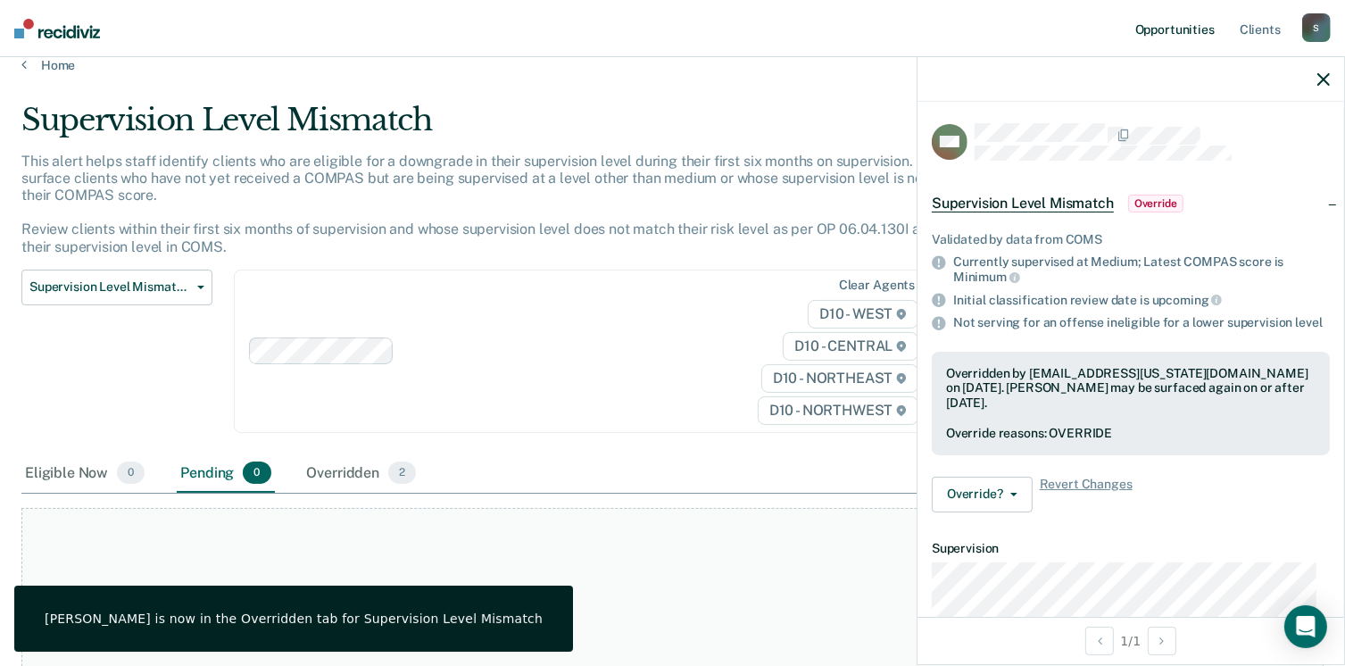
scroll to position [0, 0]
